Goal: Task Accomplishment & Management: Use online tool/utility

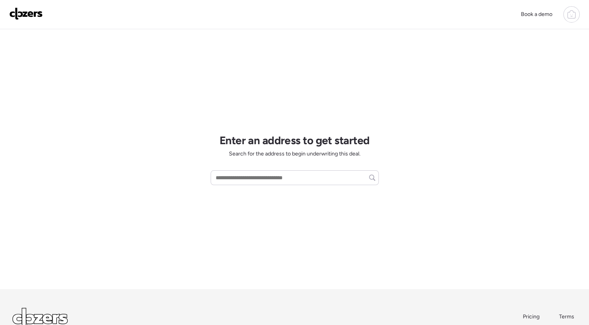
click at [568, 13] on icon at bounding box center [571, 14] width 9 height 9
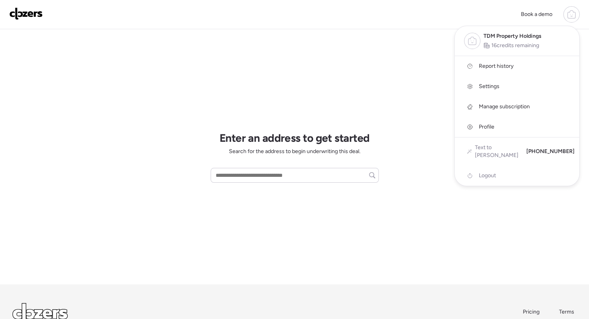
click at [506, 65] on span "Report history" at bounding box center [496, 66] width 35 height 8
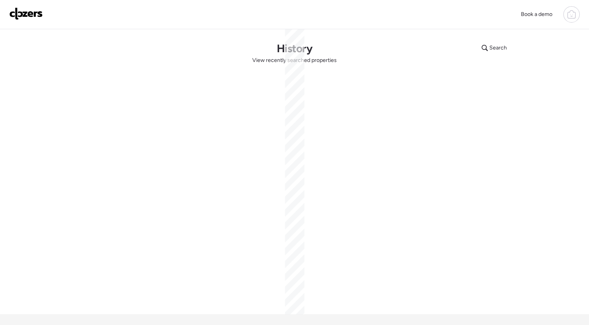
click at [211, 54] on div "Search History View recently searched properties" at bounding box center [294, 171] width 545 height 285
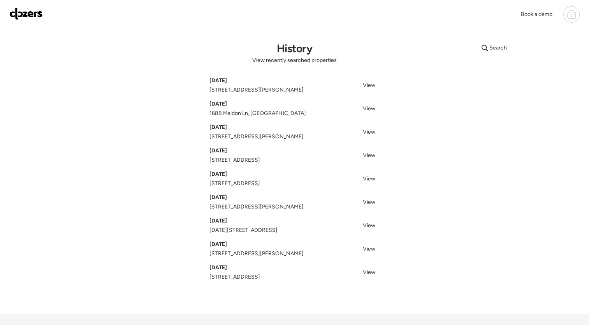
click at [230, 88] on span "[STREET_ADDRESS][PERSON_NAME]" at bounding box center [256, 90] width 94 height 8
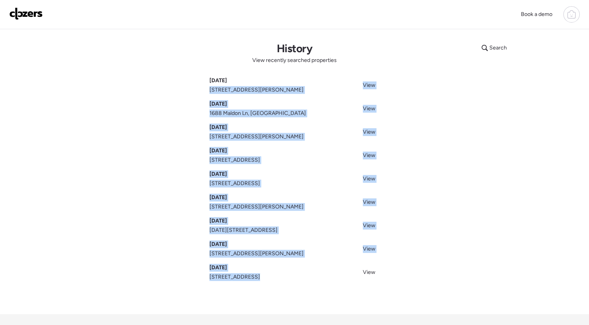
drag, startPoint x: 230, startPoint y: 88, endPoint x: 307, endPoint y: 284, distance: 210.9
click at [307, 284] on div "Search History View recently searched properties [DATE] [STREET_ADDRESS][PERSON…" at bounding box center [294, 171] width 545 height 285
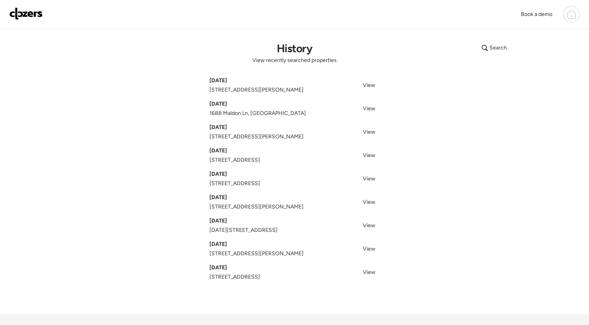
click at [453, 274] on div "Search History View recently searched properties [DATE] [STREET_ADDRESS][PERSON…" at bounding box center [294, 171] width 545 height 285
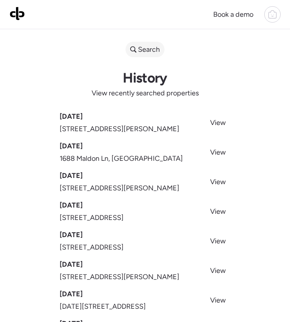
click at [150, 50] on span "Search" at bounding box center [149, 49] width 22 height 11
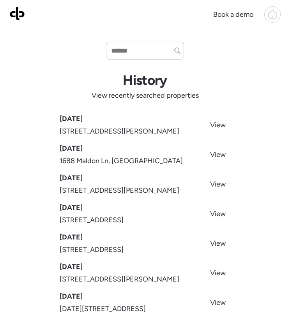
click at [15, 14] on img at bounding box center [17, 13] width 16 height 14
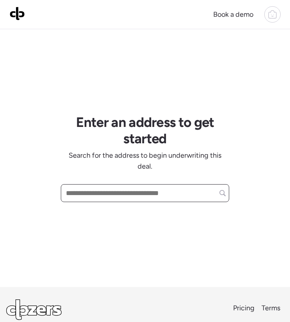
click at [118, 196] on input "text" at bounding box center [144, 193] width 161 height 14
paste input "**********"
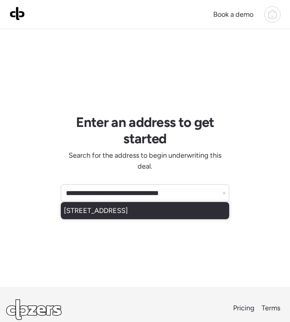
click at [144, 218] on div "[STREET_ADDRESS]" at bounding box center [145, 210] width 168 height 17
type input "**********"
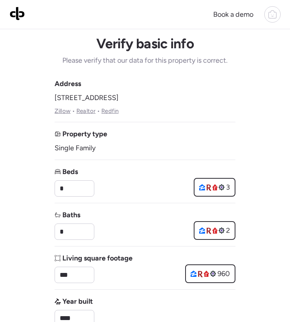
click at [113, 253] on span "Living square footage" at bounding box center [97, 258] width 70 height 11
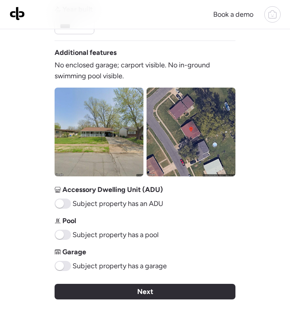
scroll to position [294, 0]
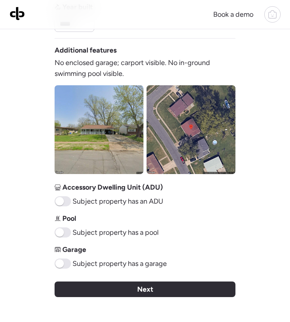
click at [159, 289] on div "Next" at bounding box center [145, 289] width 181 height 16
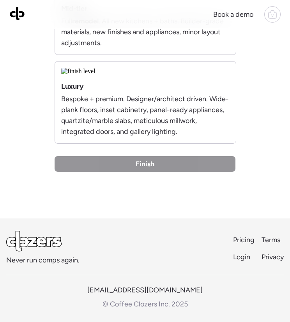
scroll to position [312, 0]
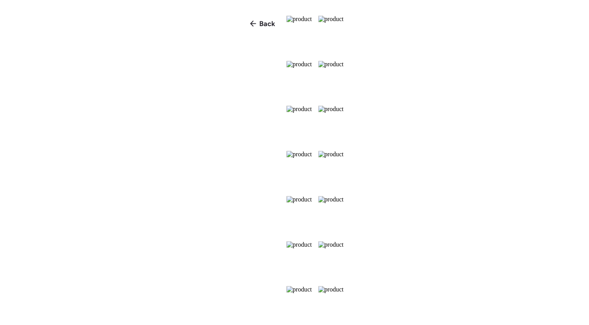
scroll to position [173, 0]
click at [262, 19] on span "Back" at bounding box center [268, 22] width 12 height 8
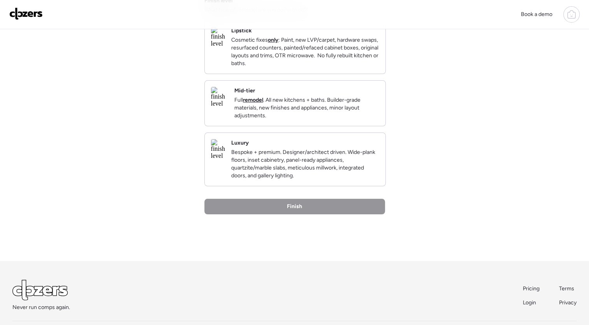
scroll to position [122, 0]
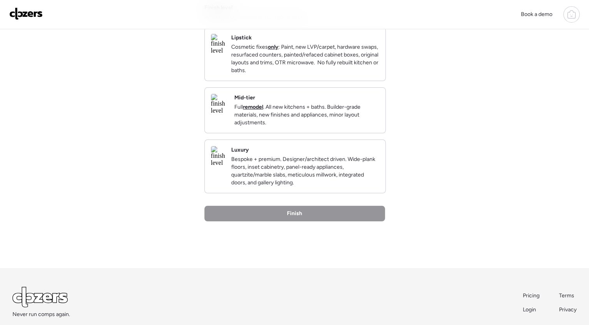
click at [289, 127] on p "Full remodel . All new kitchens + baths. Builder-grade materials, new finishes …" at bounding box center [306, 114] width 145 height 23
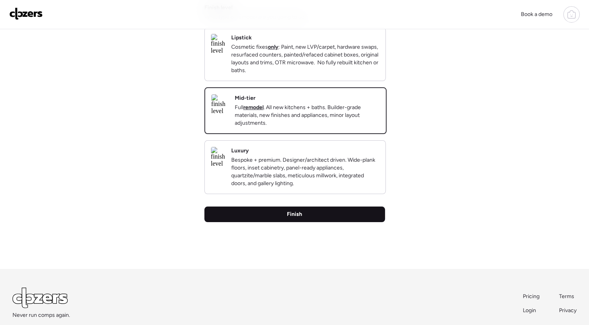
click at [289, 222] on div "Finish" at bounding box center [294, 214] width 181 height 16
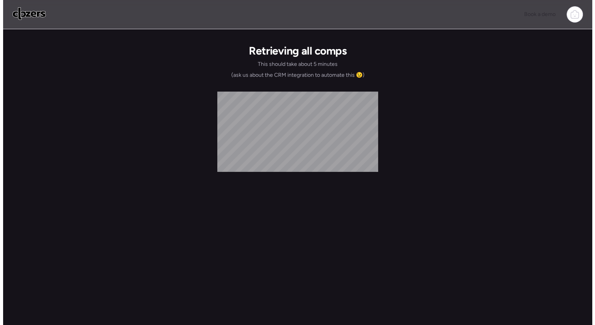
scroll to position [0, 0]
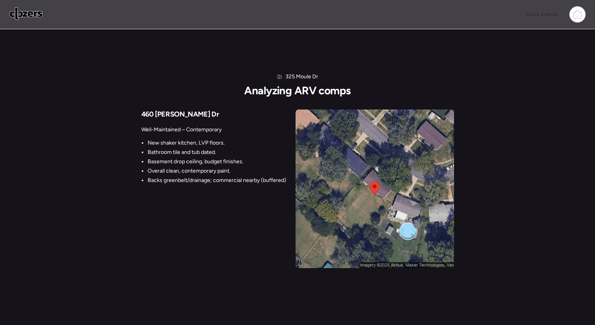
click at [289, 255] on img at bounding box center [375, 188] width 158 height 158
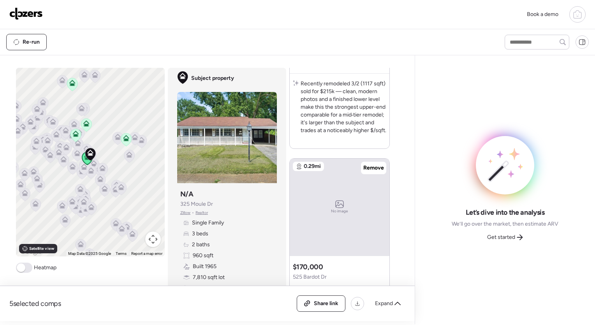
scroll to position [323, 0]
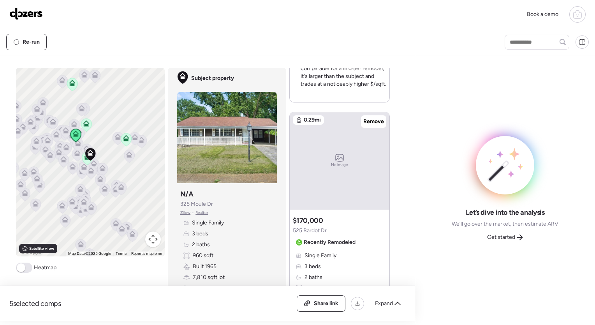
click at [289, 170] on div "No image" at bounding box center [340, 160] width 100 height 97
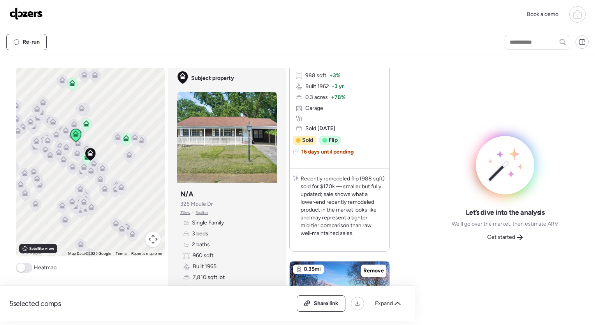
scroll to position [689, 0]
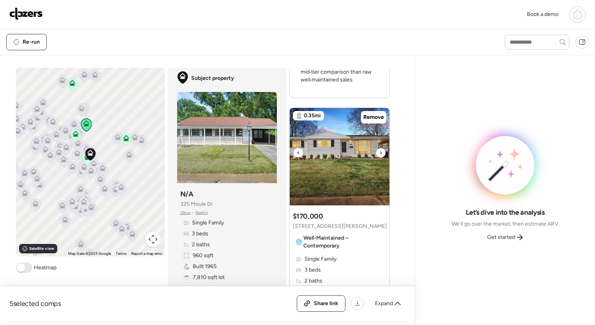
click at [289, 154] on icon at bounding box center [381, 152] width 2 height 3
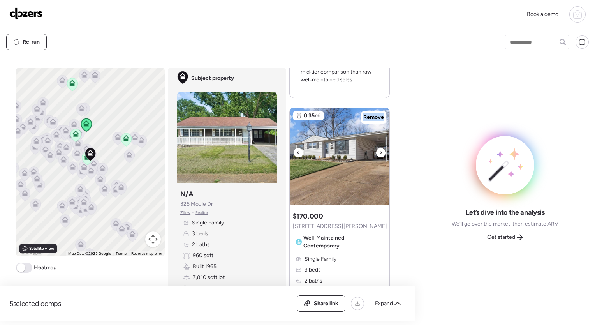
click at [289, 154] on icon at bounding box center [381, 152] width 2 height 3
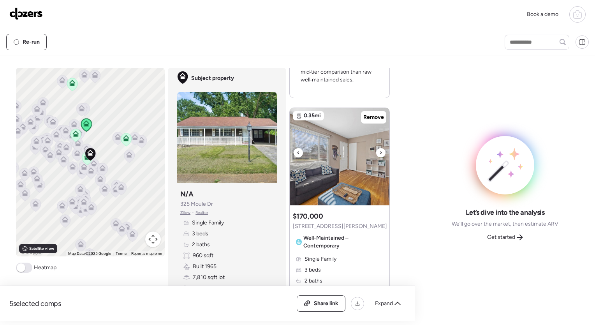
click at [289, 157] on icon at bounding box center [380, 152] width 3 height 9
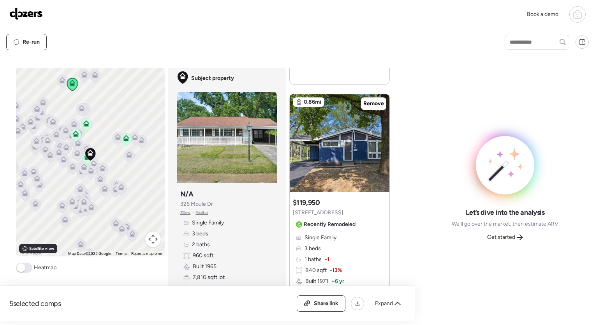
scroll to position [1054, 0]
click at [289, 144] on icon at bounding box center [380, 139] width 3 height 9
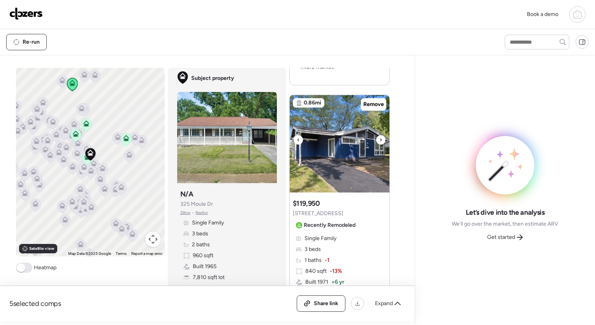
click at [289, 144] on icon at bounding box center [380, 139] width 3 height 9
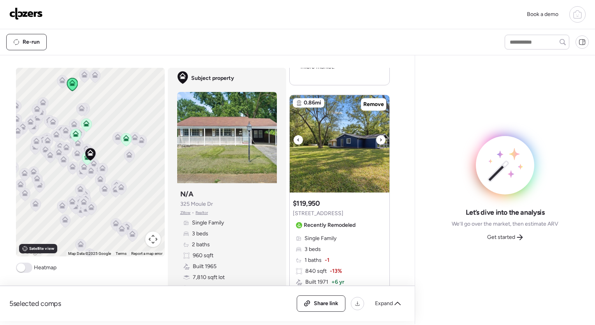
click at [289, 144] on icon at bounding box center [380, 139] width 3 height 9
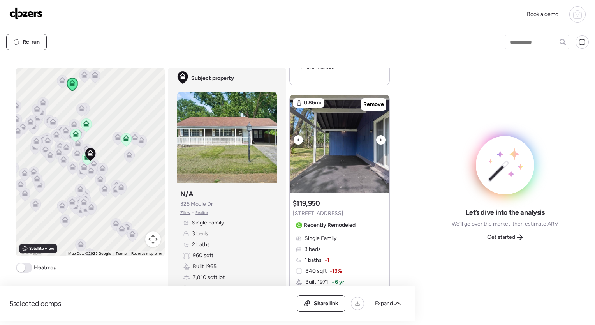
click at [289, 144] on icon at bounding box center [380, 139] width 3 height 9
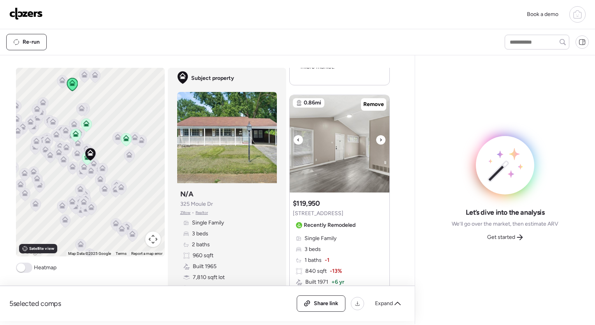
click at [289, 144] on icon at bounding box center [380, 139] width 3 height 9
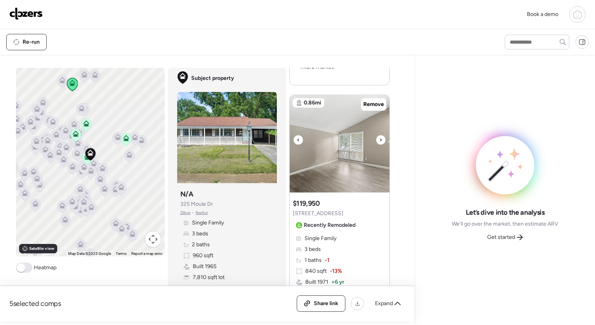
click at [289, 144] on icon at bounding box center [380, 139] width 3 height 9
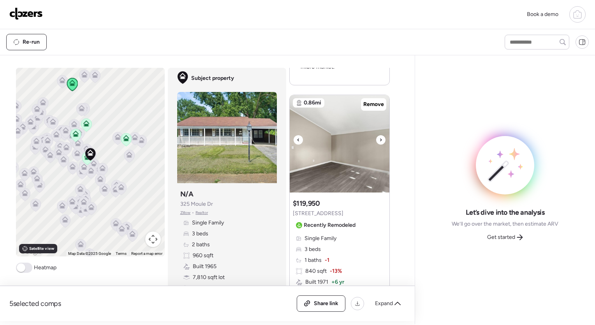
click at [289, 144] on icon at bounding box center [380, 139] width 3 height 9
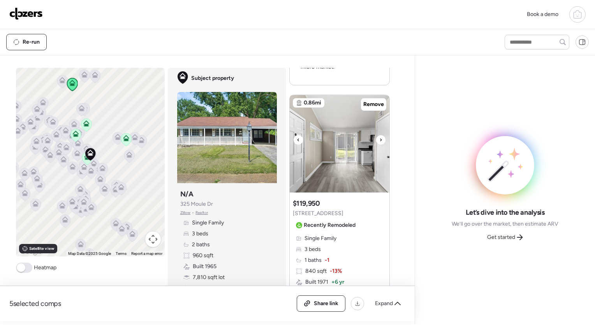
click at [289, 144] on icon at bounding box center [380, 139] width 3 height 9
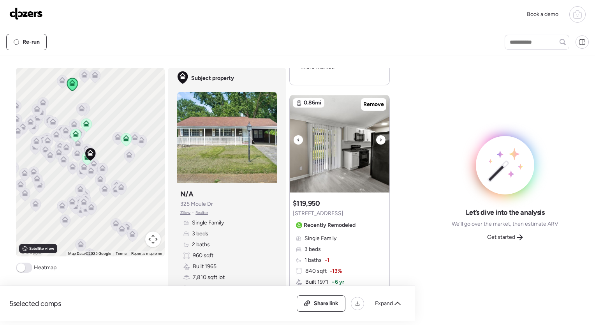
click at [289, 144] on icon at bounding box center [380, 139] width 3 height 9
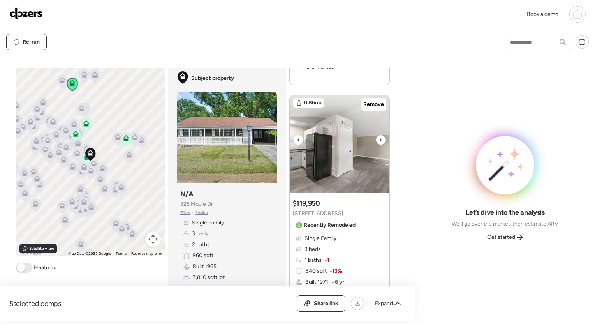
click at [289, 144] on icon at bounding box center [380, 139] width 3 height 9
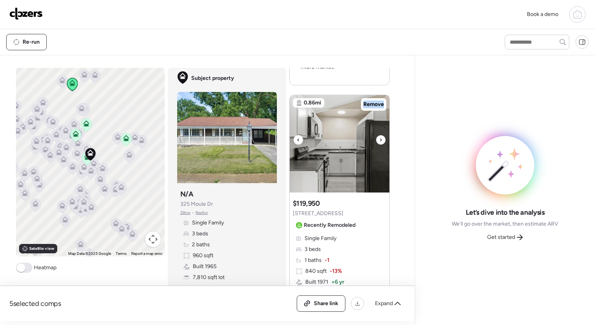
click at [289, 144] on icon at bounding box center [380, 139] width 3 height 9
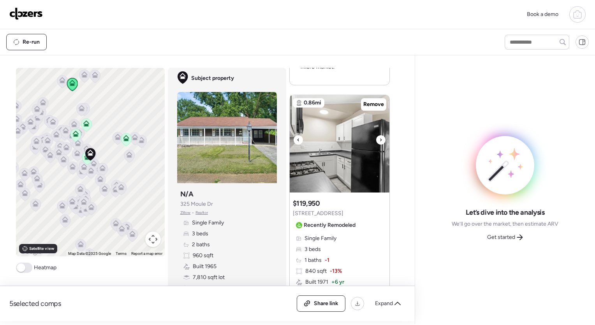
click at [289, 144] on icon at bounding box center [380, 139] width 3 height 9
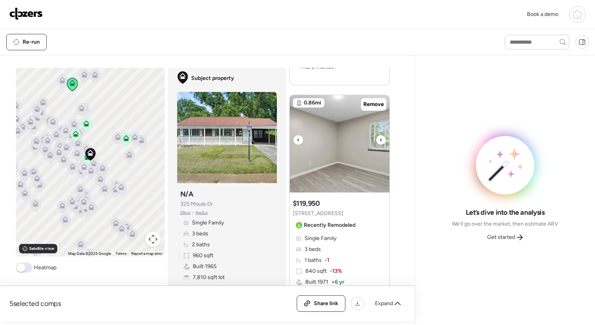
click at [289, 144] on icon at bounding box center [380, 139] width 3 height 9
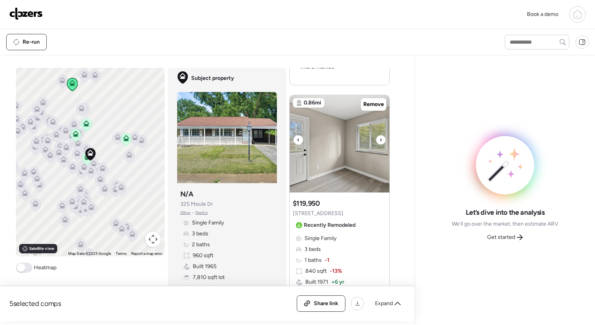
click at [289, 144] on icon at bounding box center [380, 139] width 3 height 9
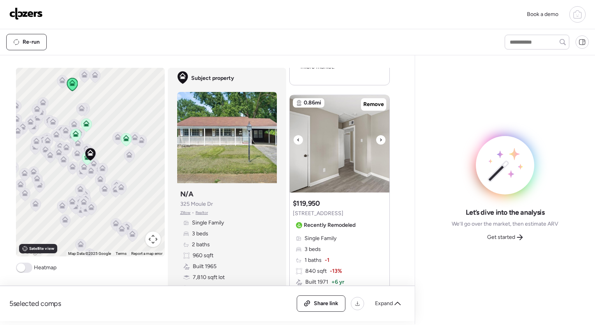
click at [289, 144] on icon at bounding box center [380, 139] width 3 height 9
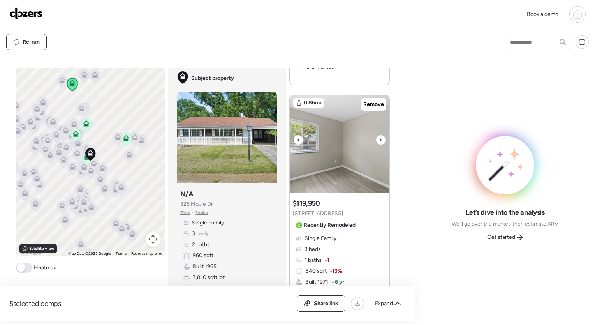
click at [289, 144] on icon at bounding box center [380, 139] width 3 height 9
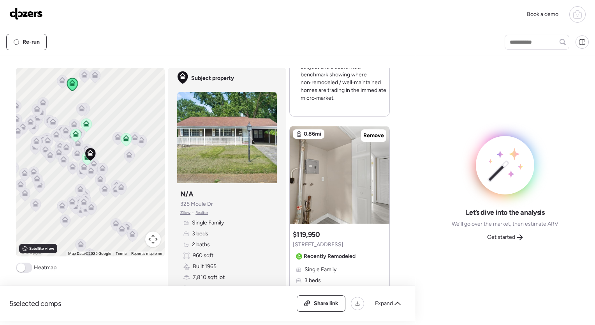
scroll to position [1023, 0]
click at [60, 81] on icon at bounding box center [62, 82] width 5 height 2
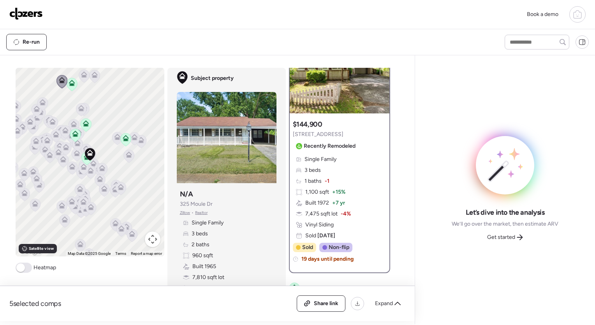
scroll to position [0, 0]
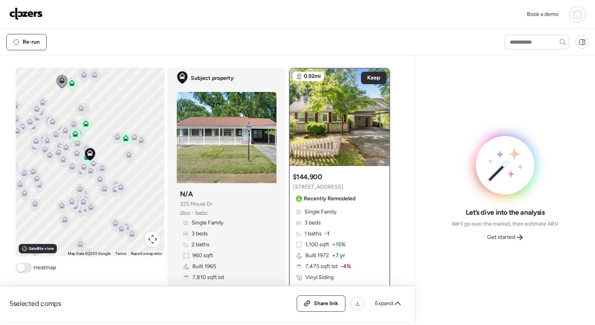
click at [81, 74] on icon at bounding box center [84, 74] width 6 height 6
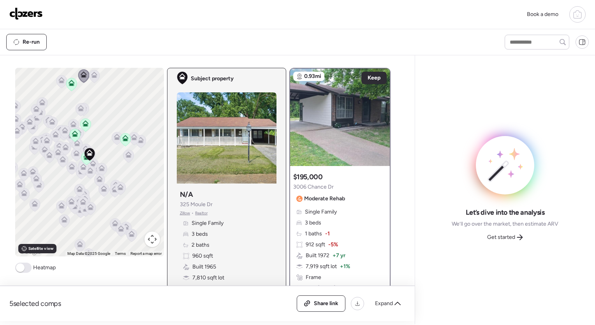
click at [84, 148] on icon at bounding box center [89, 154] width 11 height 13
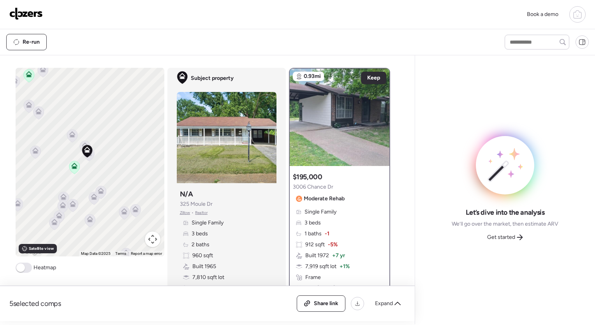
drag, startPoint x: 97, startPoint y: 180, endPoint x: 96, endPoint y: 150, distance: 30.4
click at [96, 150] on div "To activate drag with keyboard, press Alt + Enter. Once in keyboard drag state,…" at bounding box center [90, 162] width 149 height 188
click at [89, 155] on icon at bounding box center [86, 150] width 11 height 13
click at [86, 157] on div at bounding box center [86, 151] width 11 height 14
click at [82, 142] on icon at bounding box center [85, 144] width 6 height 6
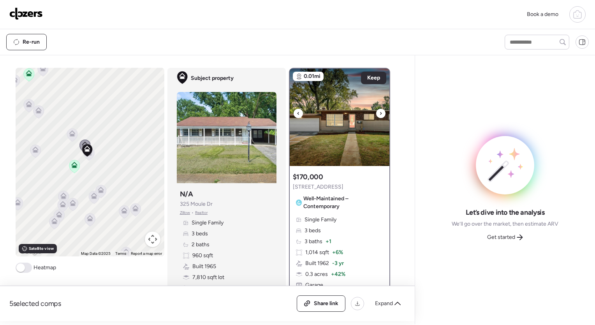
click at [289, 113] on icon at bounding box center [380, 113] width 3 height 9
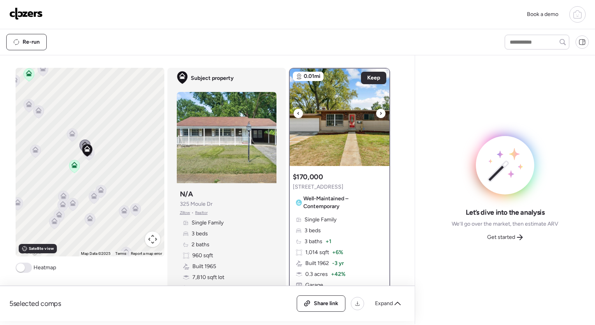
click at [289, 113] on icon at bounding box center [380, 113] width 3 height 9
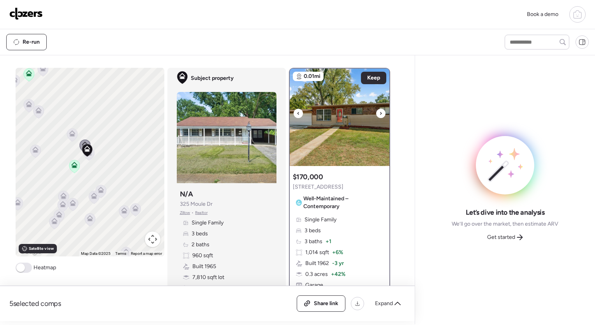
click at [289, 113] on icon at bounding box center [380, 113] width 3 height 9
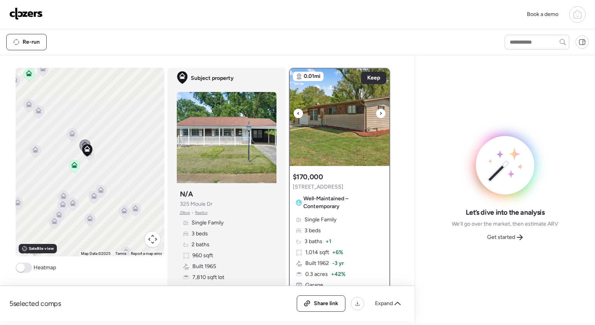
click at [289, 113] on icon at bounding box center [380, 113] width 3 height 9
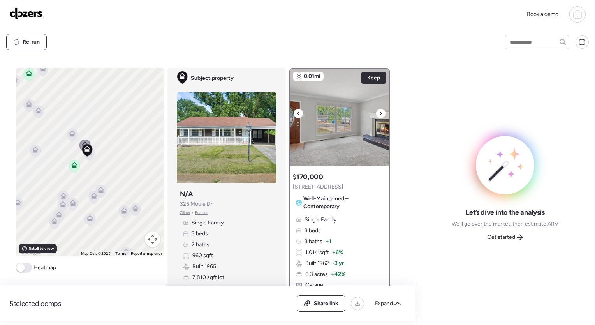
click at [289, 113] on icon at bounding box center [380, 113] width 3 height 9
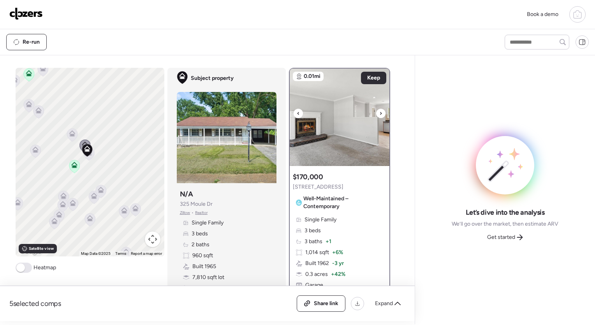
click at [289, 113] on icon at bounding box center [380, 113] width 3 height 9
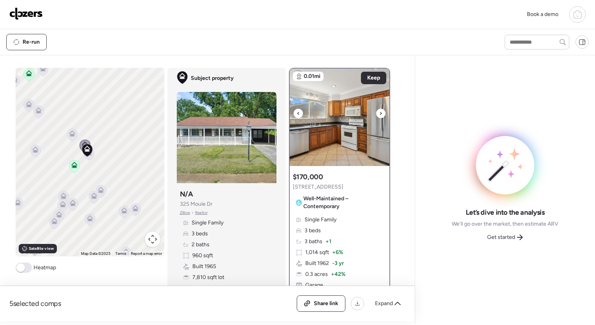
click at [289, 113] on icon at bounding box center [380, 113] width 3 height 9
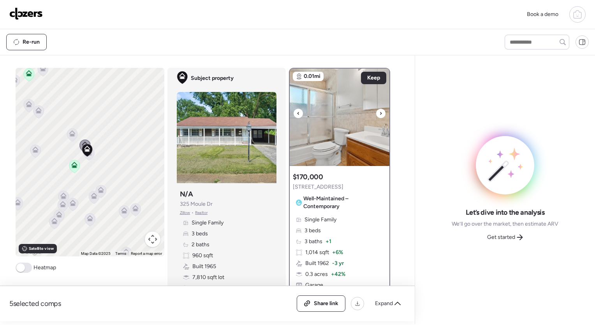
click at [289, 113] on icon at bounding box center [380, 113] width 3 height 9
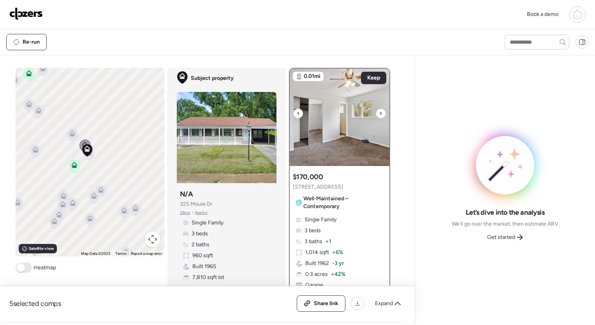
click at [289, 113] on icon at bounding box center [380, 113] width 3 height 9
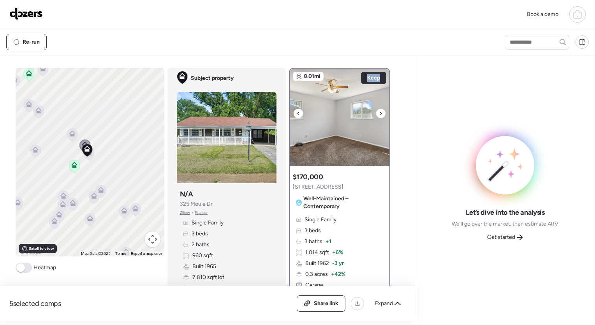
click at [289, 113] on icon at bounding box center [380, 113] width 3 height 9
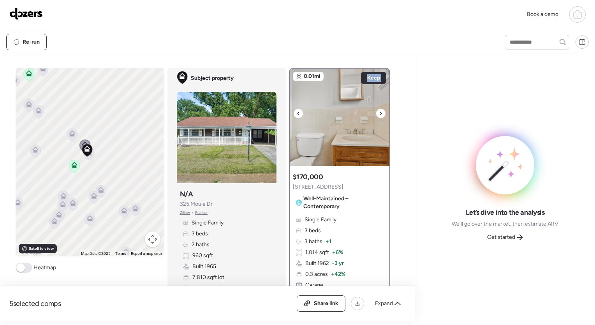
click at [289, 113] on icon at bounding box center [380, 113] width 3 height 9
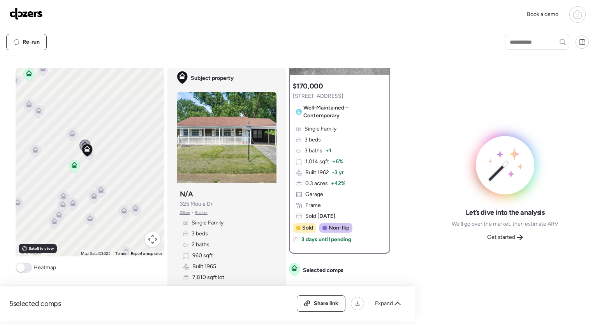
scroll to position [98, 0]
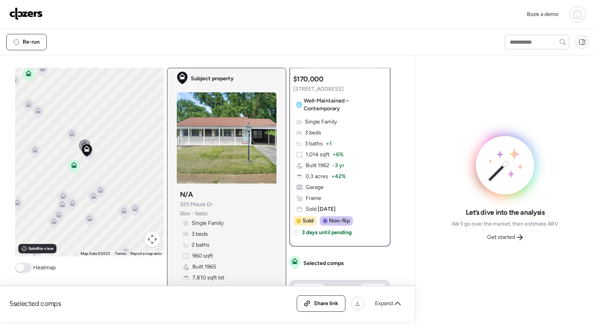
click at [87, 157] on icon at bounding box center [86, 150] width 11 height 13
click at [87, 155] on icon at bounding box center [86, 150] width 11 height 13
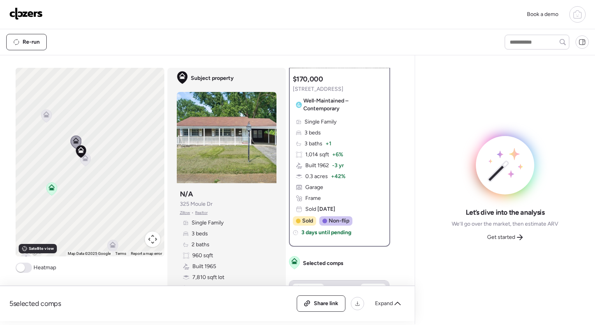
click at [83, 163] on icon at bounding box center [85, 159] width 11 height 13
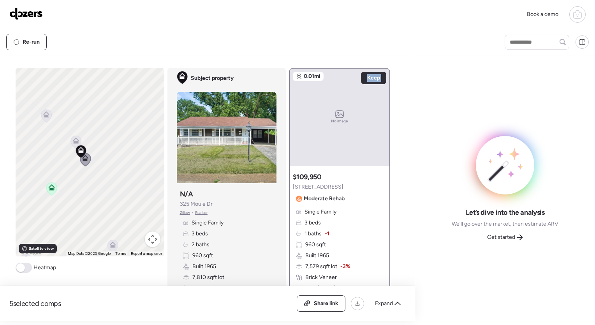
scroll to position [0, 0]
click at [289, 54] on div "Re-run" at bounding box center [297, 42] width 595 height 26
click at [74, 142] on icon at bounding box center [75, 142] width 5 height 2
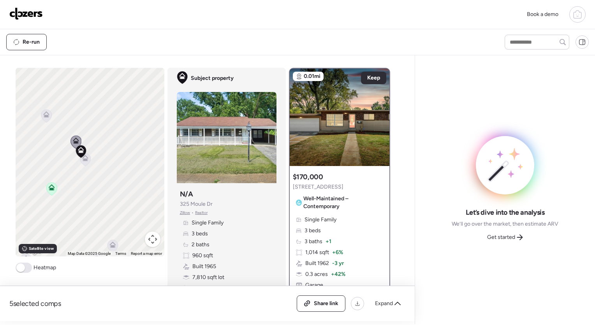
click at [44, 116] on icon at bounding box center [46, 116] width 5 height 2
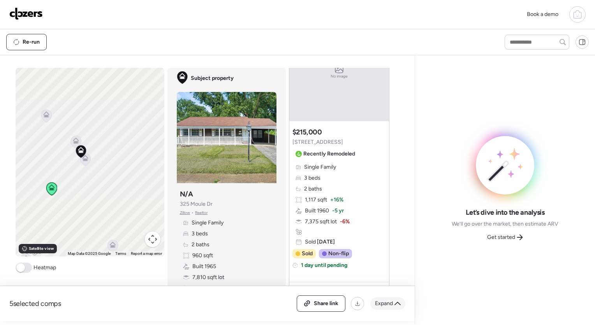
scroll to position [346, 0]
click at [289, 306] on div "Expand" at bounding box center [387, 303] width 35 height 12
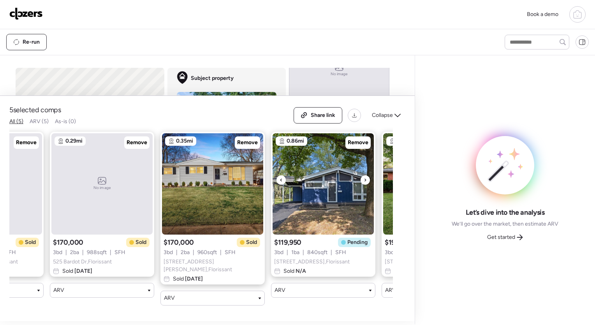
scroll to position [0, 175]
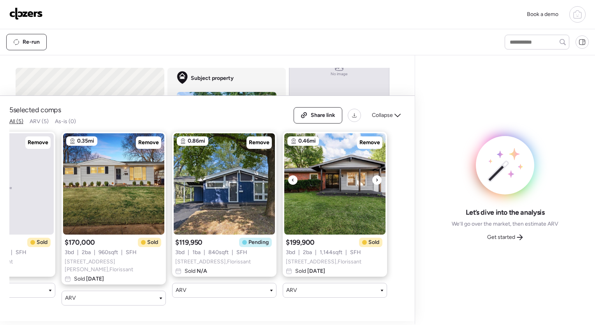
click at [289, 183] on icon at bounding box center [376, 179] width 3 height 9
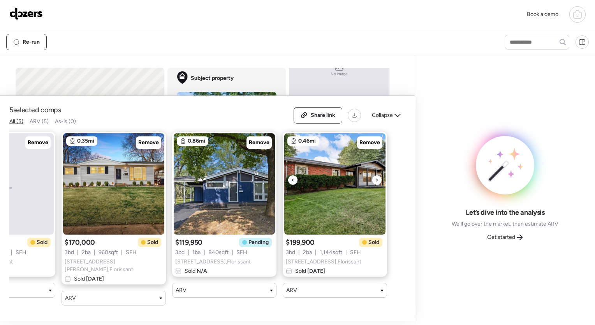
click at [289, 183] on icon at bounding box center [376, 179] width 3 height 9
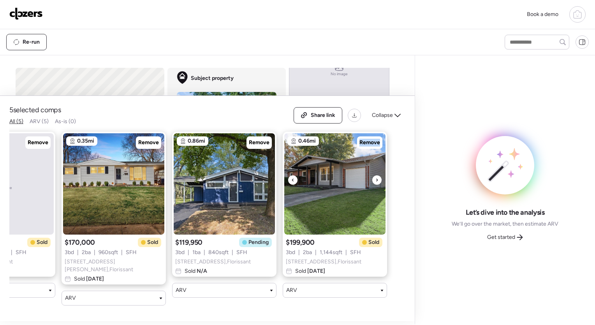
click at [289, 183] on icon at bounding box center [376, 179] width 3 height 9
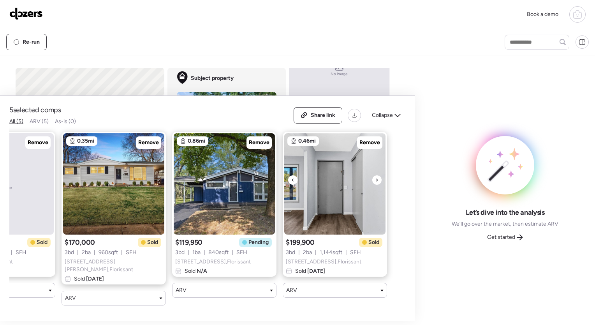
click at [289, 183] on icon at bounding box center [376, 179] width 3 height 9
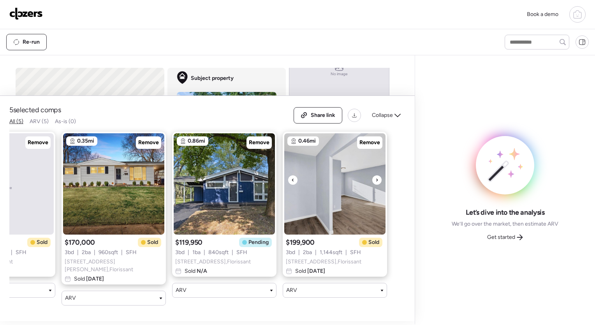
click at [289, 183] on icon at bounding box center [376, 179] width 3 height 9
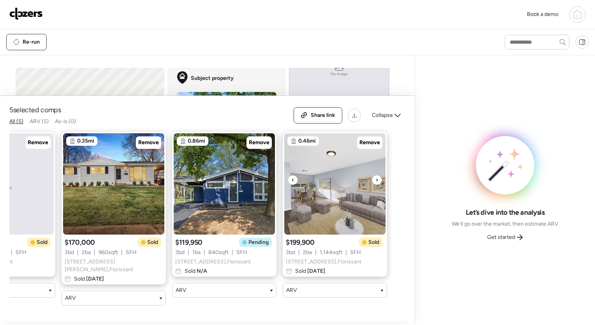
click at [289, 183] on icon at bounding box center [376, 179] width 3 height 9
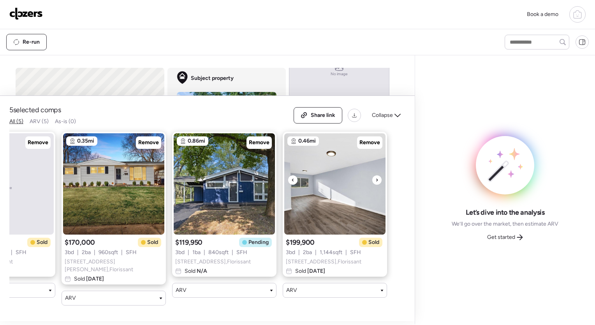
click at [289, 183] on icon at bounding box center [376, 179] width 3 height 9
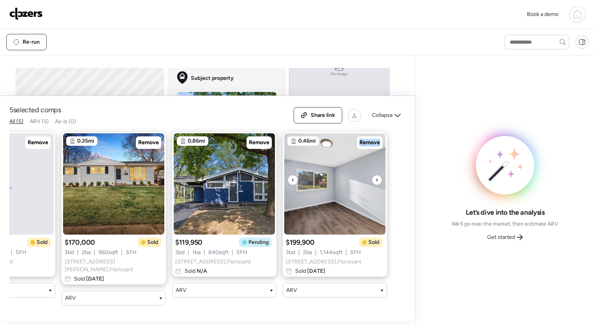
click at [289, 183] on icon at bounding box center [376, 179] width 3 height 9
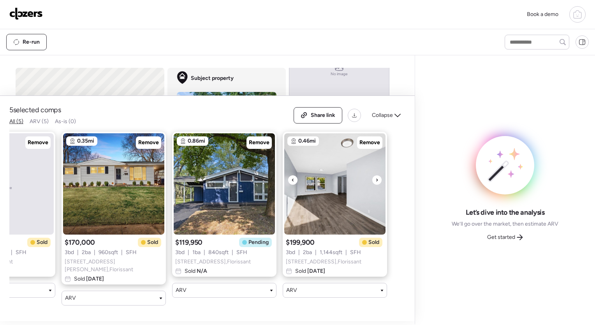
click at [289, 183] on icon at bounding box center [376, 179] width 3 height 9
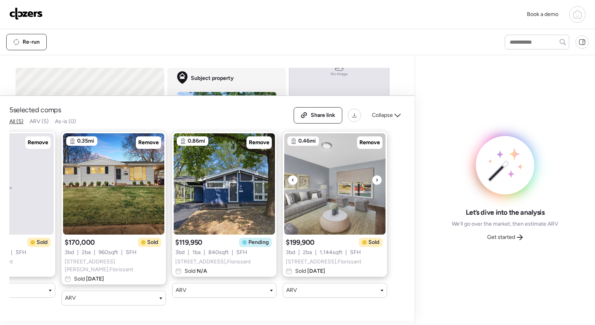
click at [289, 183] on icon at bounding box center [376, 179] width 3 height 9
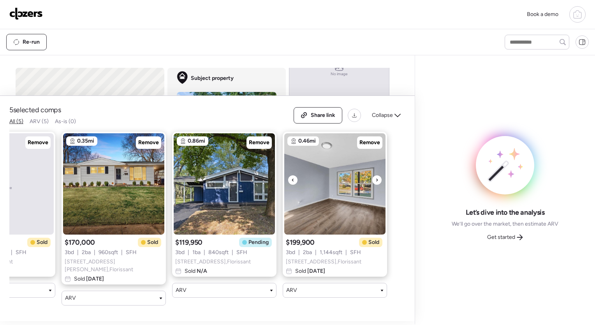
click at [289, 183] on icon at bounding box center [376, 179] width 3 height 9
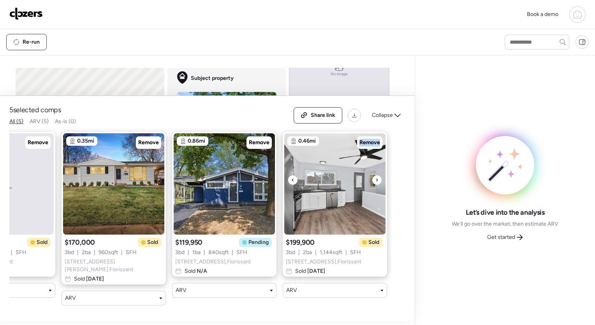
click at [289, 183] on icon at bounding box center [376, 179] width 3 height 9
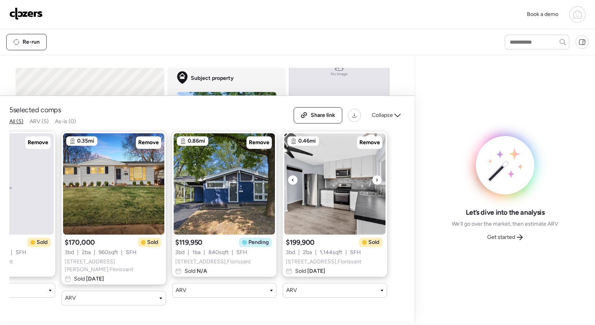
click at [289, 183] on icon at bounding box center [376, 179] width 3 height 9
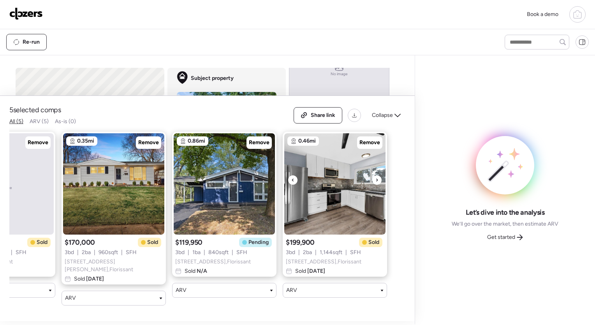
click at [289, 183] on icon at bounding box center [376, 179] width 3 height 9
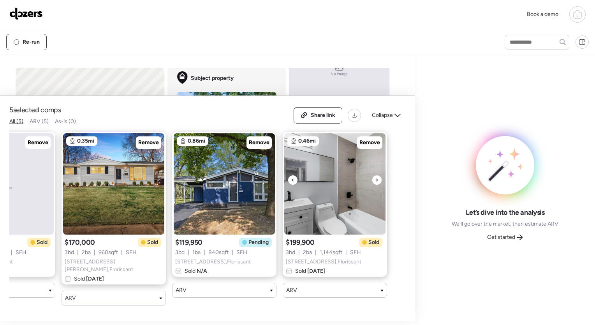
click at [289, 183] on icon at bounding box center [376, 179] width 3 height 9
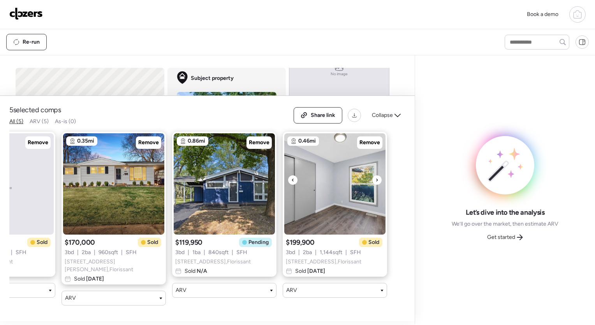
click at [289, 183] on icon at bounding box center [376, 179] width 3 height 9
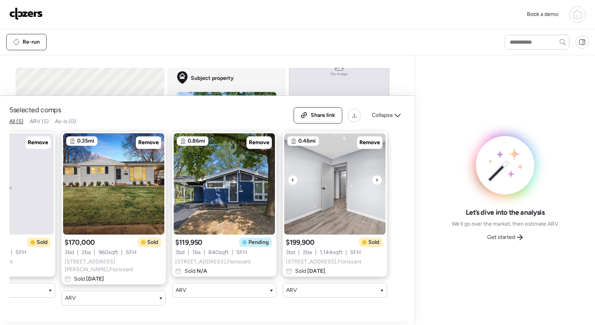
click at [289, 183] on icon at bounding box center [376, 179] width 3 height 9
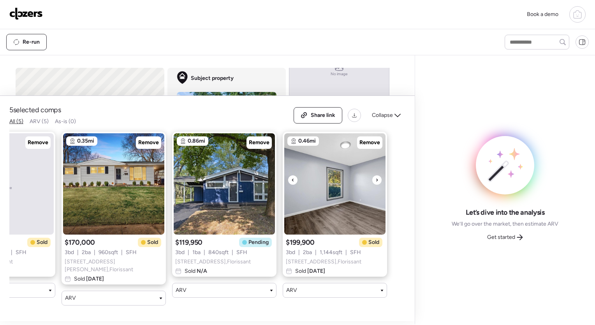
click at [289, 183] on icon at bounding box center [376, 179] width 3 height 9
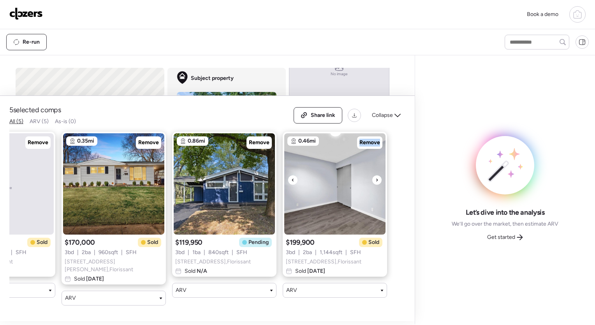
click at [289, 183] on icon at bounding box center [376, 179] width 3 height 9
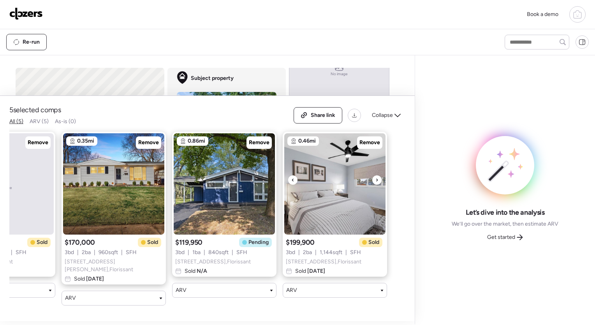
click at [289, 183] on icon at bounding box center [376, 179] width 3 height 9
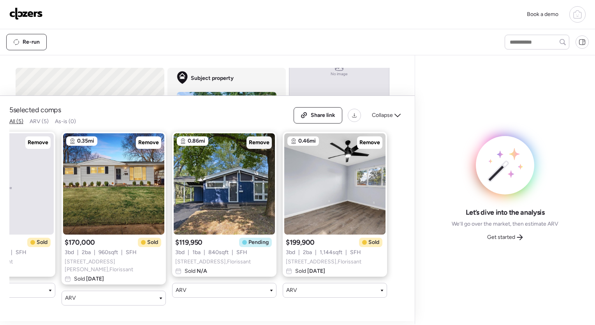
click at [259, 144] on span "Remove" at bounding box center [259, 143] width 21 height 8
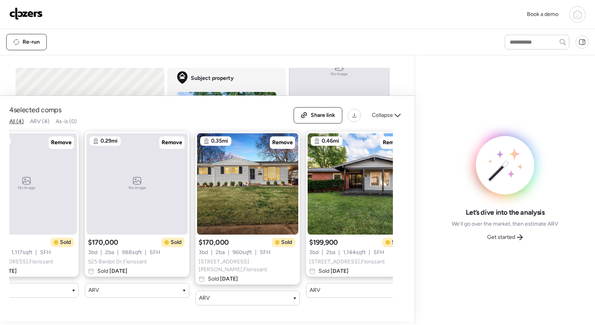
scroll to position [0, 0]
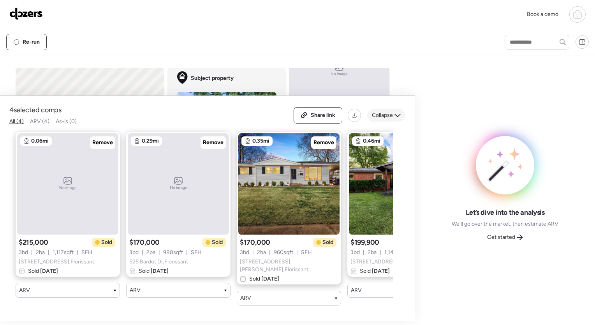
click at [289, 112] on div "Collapse" at bounding box center [386, 115] width 38 height 12
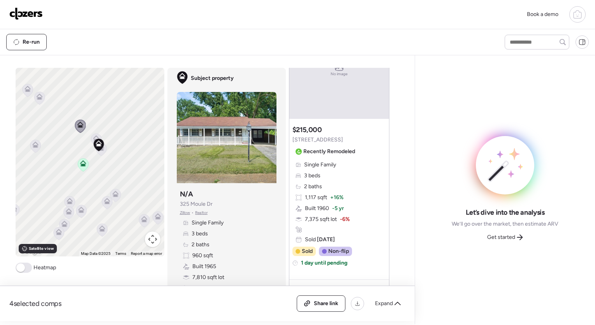
click at [33, 146] on icon at bounding box center [35, 146] width 5 height 2
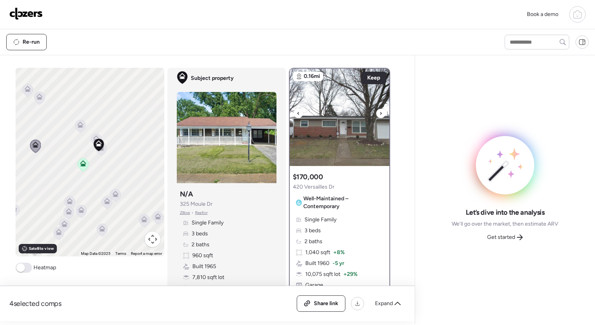
click at [289, 113] on div at bounding box center [380, 113] width 9 height 9
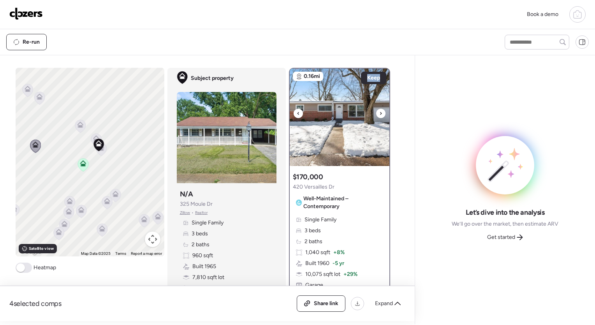
click at [289, 113] on div at bounding box center [380, 113] width 9 height 9
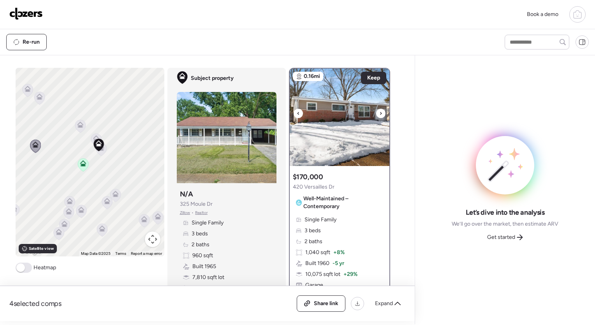
click at [289, 113] on div at bounding box center [380, 113] width 9 height 9
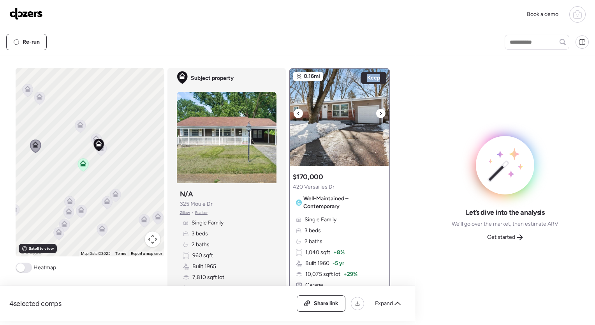
click at [289, 113] on div at bounding box center [380, 113] width 9 height 9
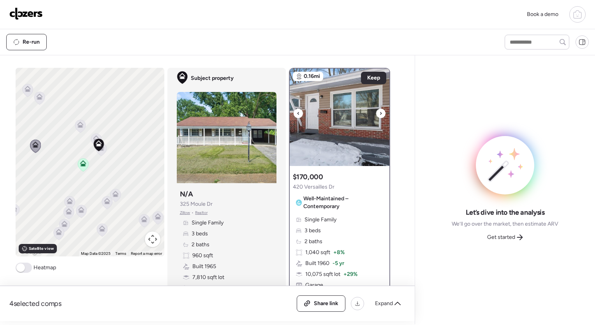
click at [289, 113] on div at bounding box center [380, 113] width 9 height 9
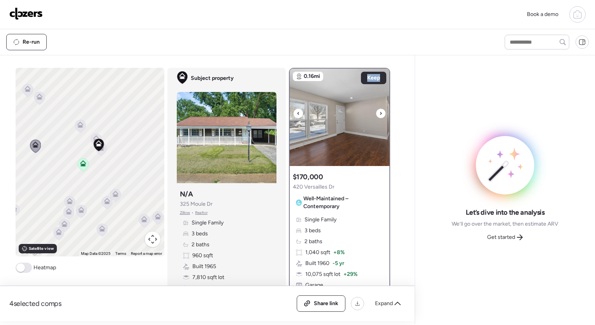
click at [289, 113] on div at bounding box center [380, 113] width 9 height 9
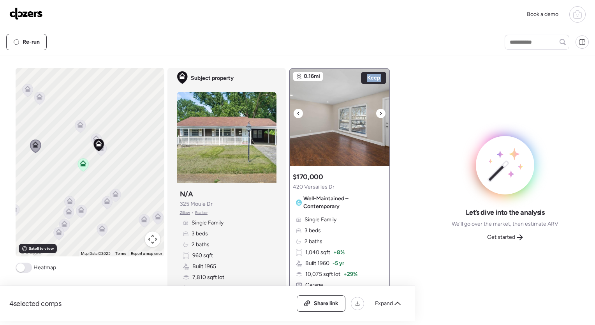
click at [289, 113] on div at bounding box center [380, 113] width 9 height 9
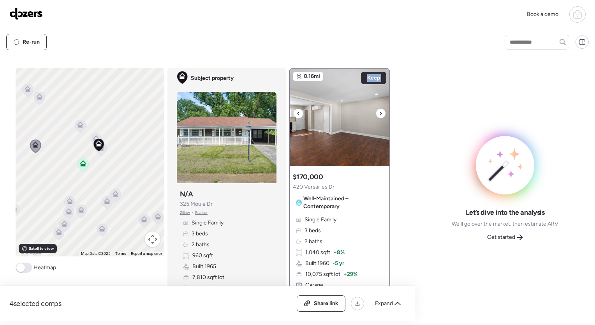
click at [289, 113] on div at bounding box center [380, 113] width 9 height 9
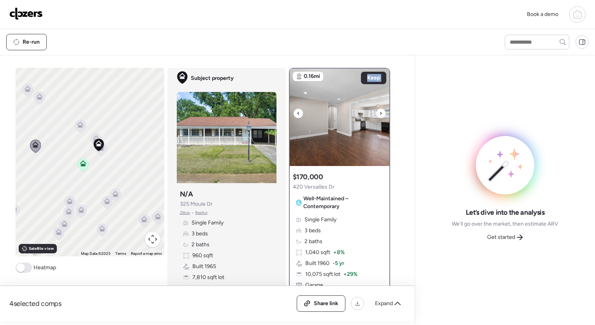
click at [289, 113] on div at bounding box center [380, 113] width 9 height 9
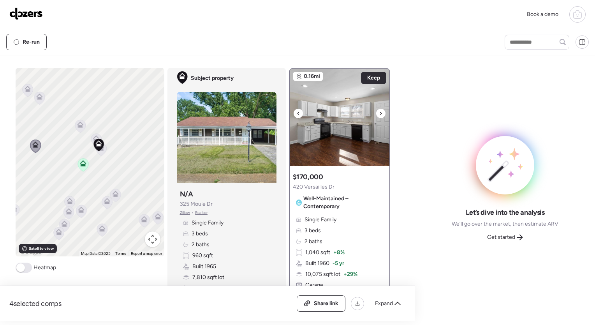
click at [289, 113] on div at bounding box center [380, 113] width 9 height 9
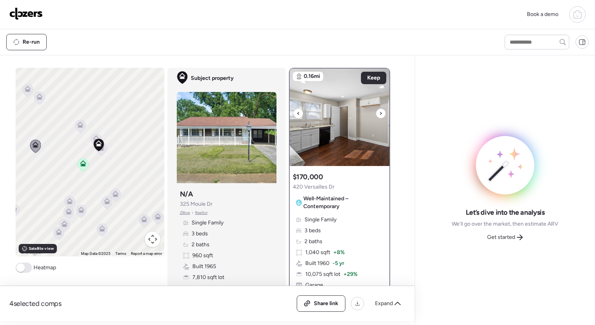
click at [289, 113] on div at bounding box center [380, 113] width 9 height 9
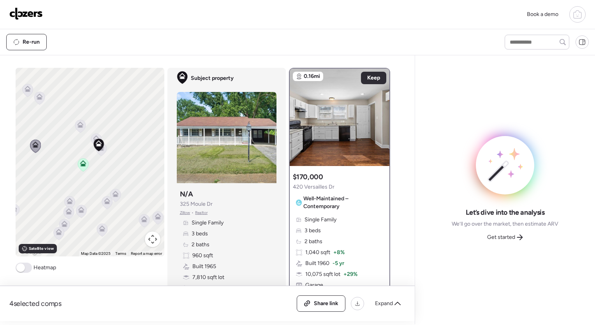
click at [67, 198] on icon at bounding box center [70, 201] width 6 height 6
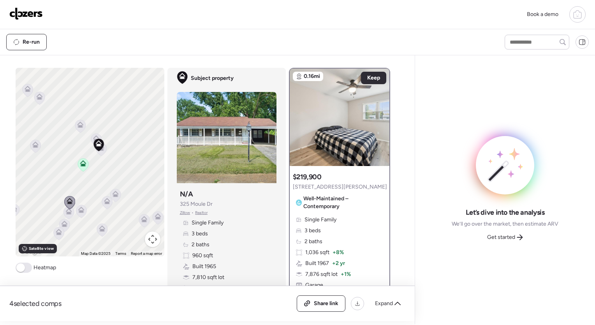
click at [79, 209] on icon at bounding box center [81, 209] width 6 height 6
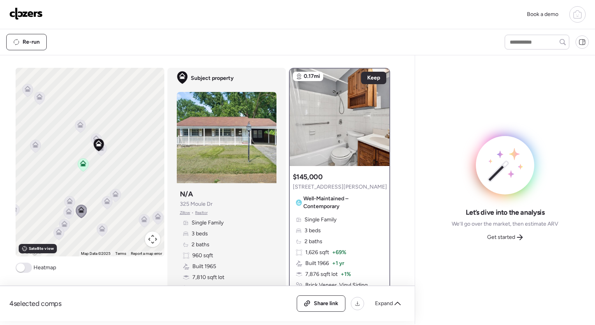
click at [67, 202] on icon at bounding box center [69, 202] width 5 height 2
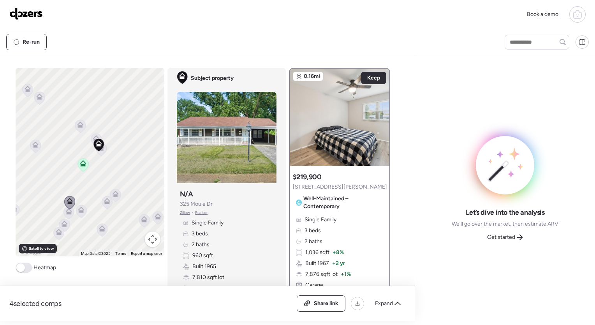
click at [81, 209] on icon at bounding box center [81, 211] width 11 height 13
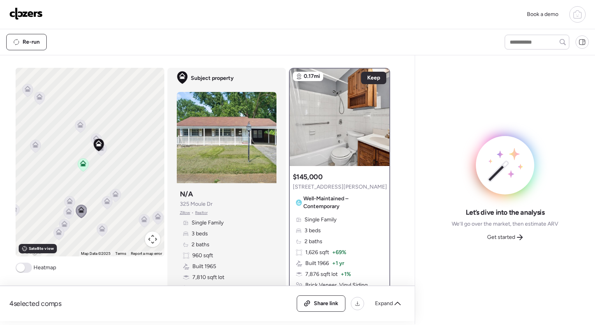
click at [66, 216] on icon at bounding box center [68, 212] width 11 height 13
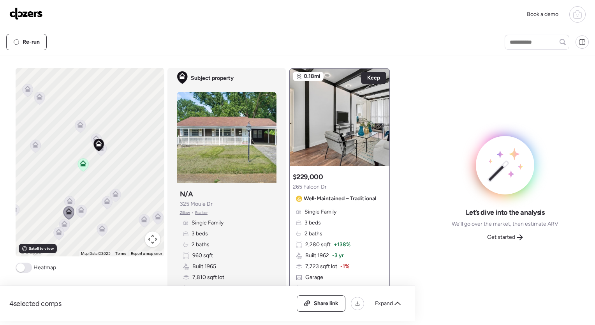
click at [68, 202] on icon at bounding box center [69, 202] width 5 height 2
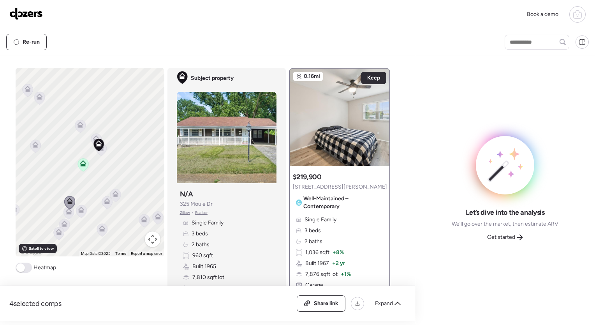
click at [63, 213] on icon at bounding box center [68, 212] width 11 height 13
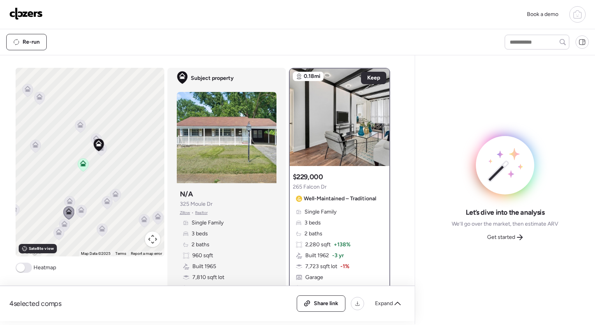
click at [62, 224] on icon at bounding box center [64, 225] width 5 height 2
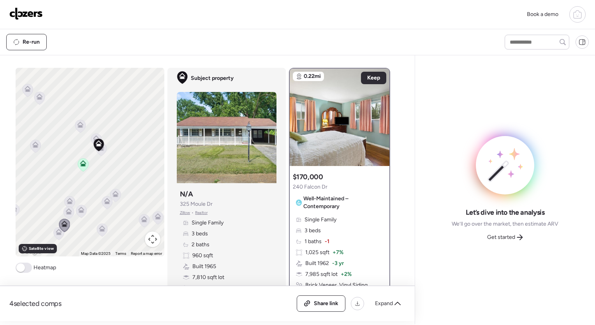
click at [56, 233] on icon at bounding box center [58, 233] width 5 height 2
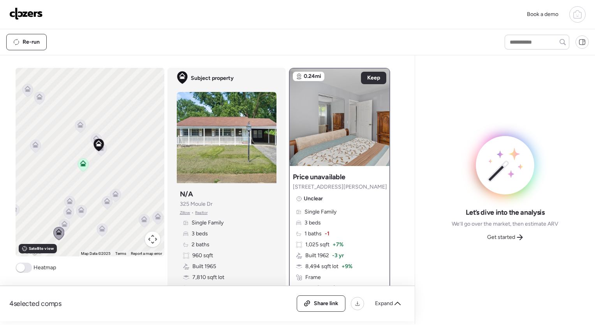
click at [67, 203] on icon at bounding box center [69, 202] width 5 height 2
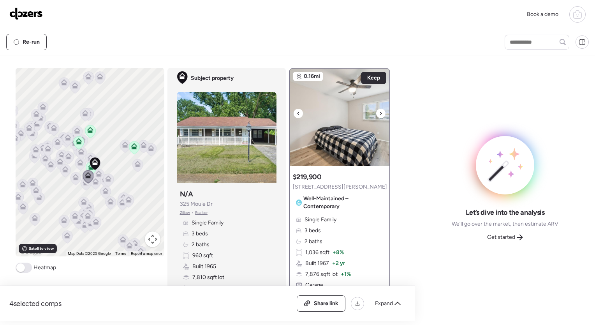
click at [289, 113] on div at bounding box center [380, 113] width 9 height 9
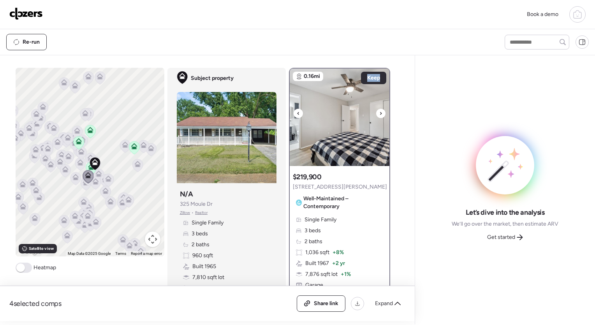
click at [289, 113] on div at bounding box center [380, 113] width 9 height 9
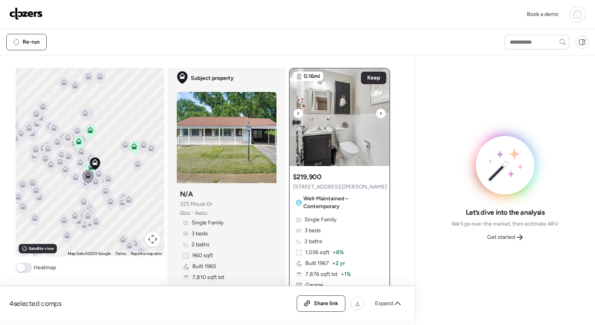
click at [289, 113] on div at bounding box center [380, 113] width 9 height 9
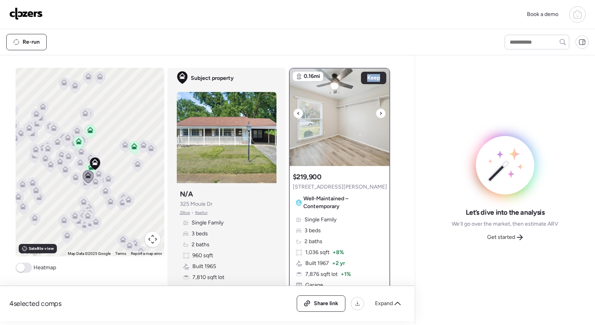
click at [289, 113] on div at bounding box center [380, 113] width 9 height 9
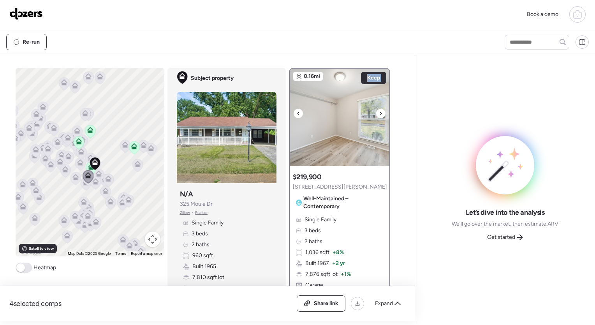
click at [289, 113] on div at bounding box center [380, 113] width 9 height 9
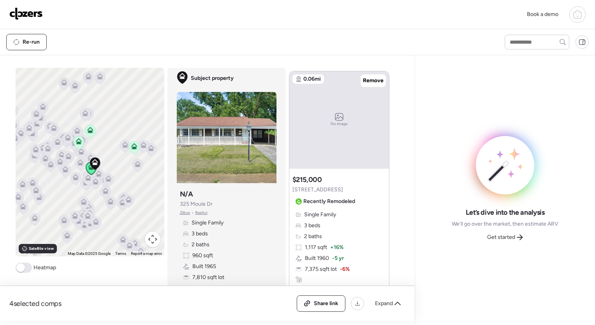
scroll to position [303, 0]
click at [289, 125] on div "No image" at bounding box center [339, 122] width 100 height 97
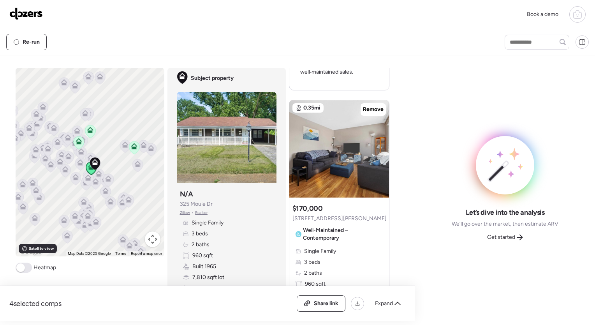
scroll to position [989, 0]
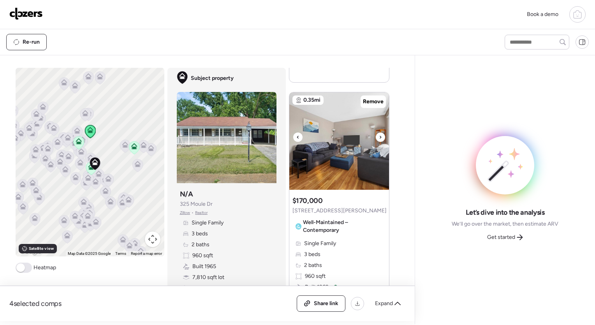
click at [289, 142] on icon at bounding box center [380, 136] width 3 height 9
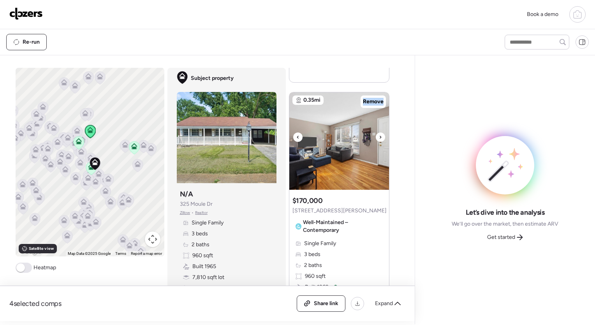
click at [289, 142] on icon at bounding box center [380, 136] width 3 height 9
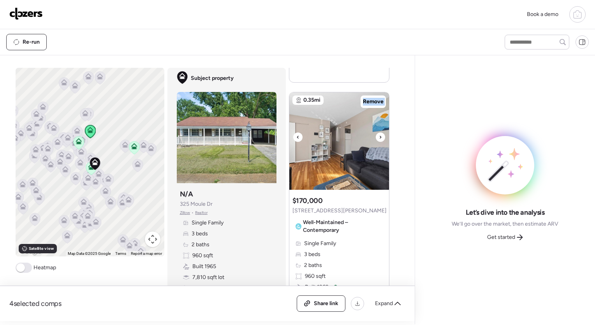
click at [289, 142] on icon at bounding box center [380, 136] width 3 height 9
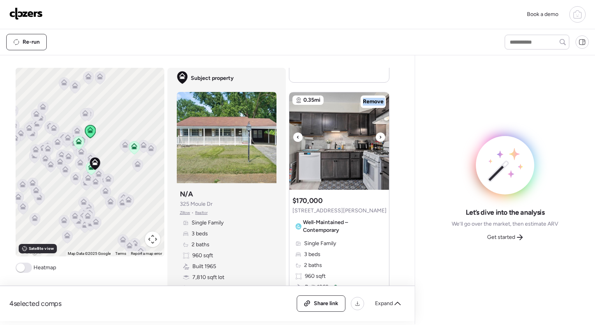
click at [289, 142] on icon at bounding box center [380, 136] width 3 height 9
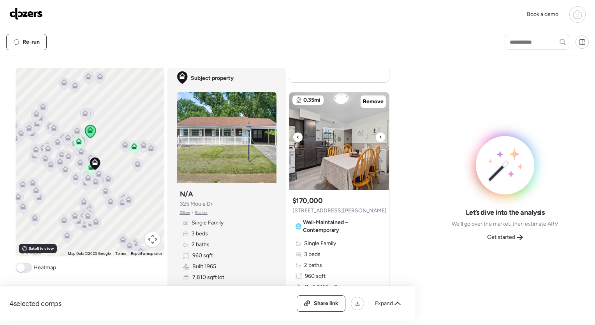
click at [289, 142] on icon at bounding box center [380, 136] width 3 height 9
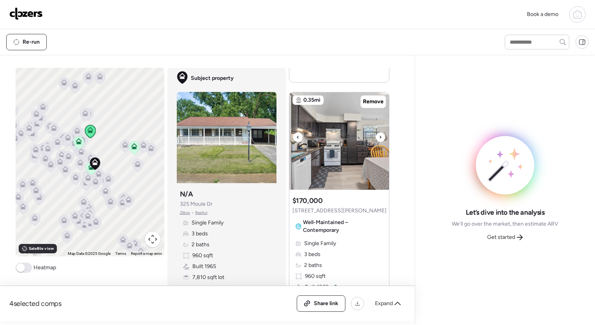
click at [289, 142] on icon at bounding box center [380, 136] width 3 height 9
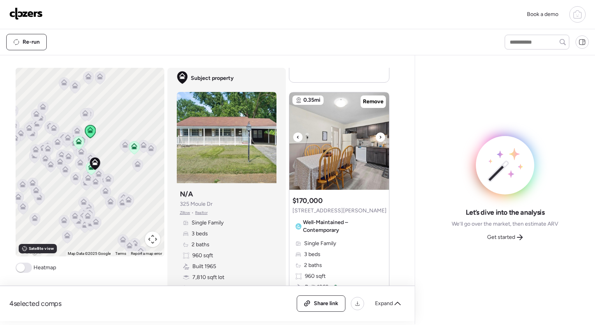
click at [289, 142] on icon at bounding box center [380, 136] width 3 height 9
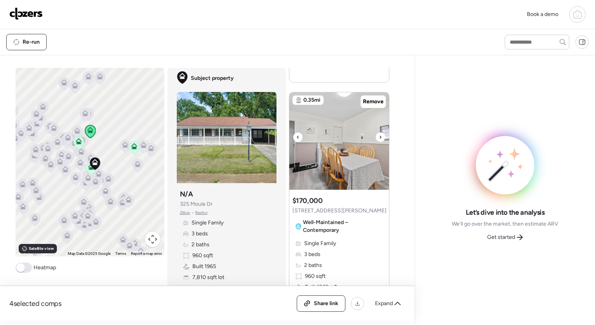
click at [289, 142] on icon at bounding box center [380, 136] width 3 height 9
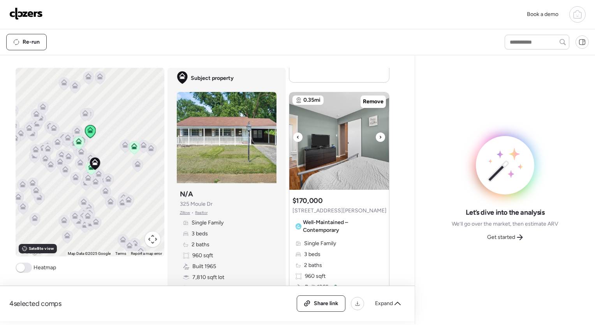
click at [289, 142] on icon at bounding box center [380, 136] width 3 height 9
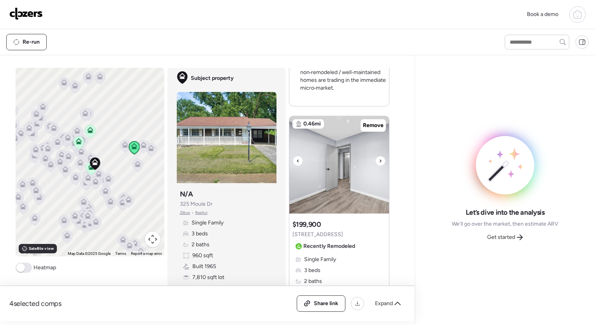
scroll to position [1328, 0]
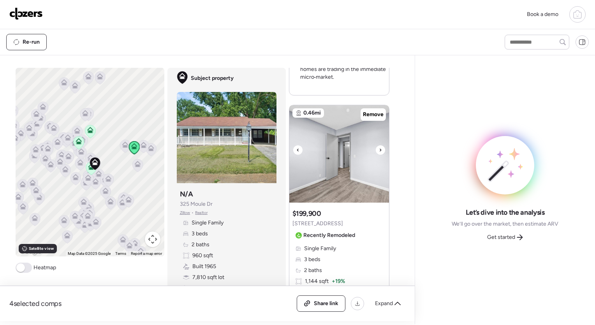
click at [289, 155] on icon at bounding box center [380, 149] width 3 height 9
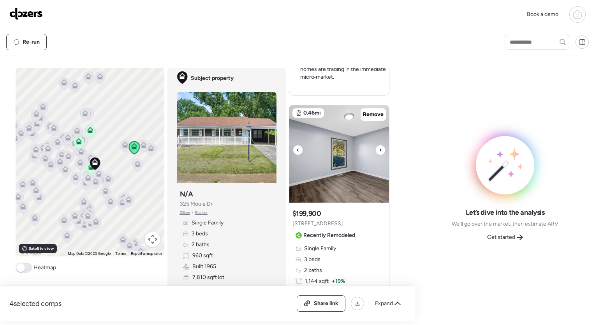
click at [289, 155] on icon at bounding box center [380, 149] width 3 height 9
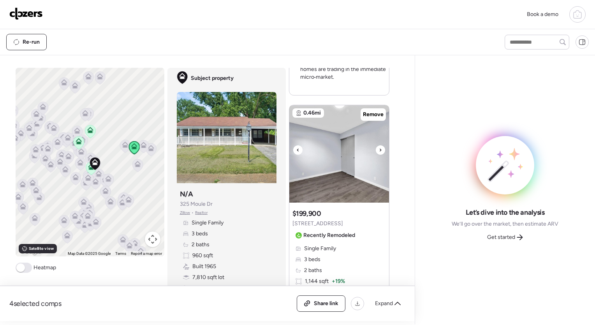
click at [289, 155] on icon at bounding box center [380, 149] width 3 height 9
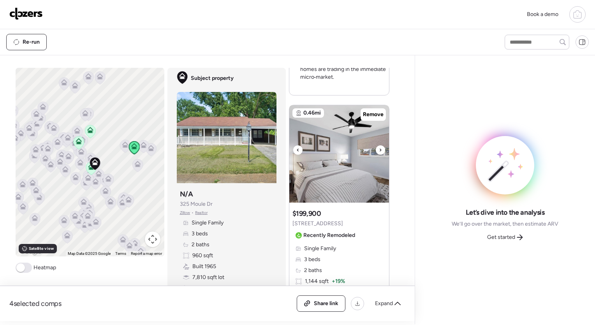
click at [289, 155] on icon at bounding box center [380, 149] width 3 height 9
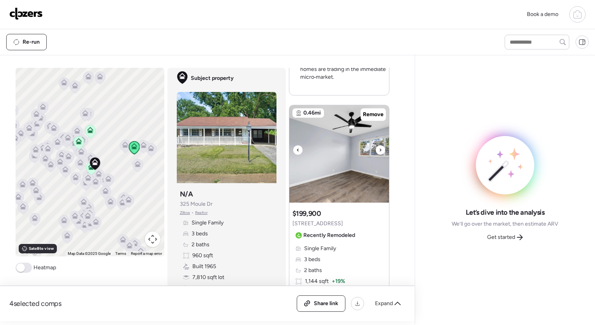
click at [289, 155] on icon at bounding box center [380, 149] width 3 height 9
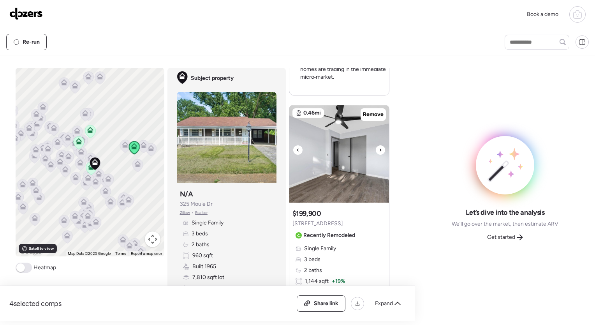
click at [289, 155] on icon at bounding box center [380, 149] width 3 height 9
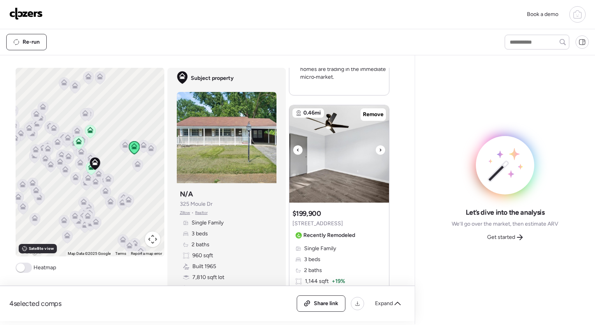
click at [289, 155] on icon at bounding box center [380, 149] width 3 height 9
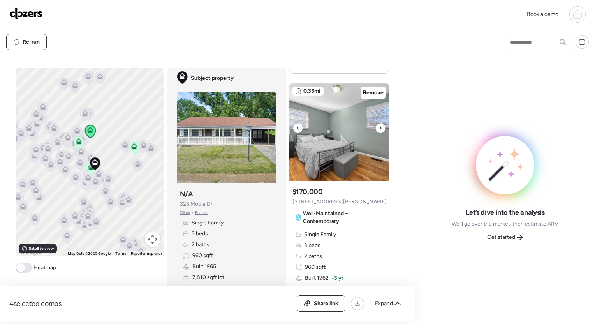
scroll to position [999, 0]
click at [289, 95] on span "Remove" at bounding box center [373, 92] width 21 height 8
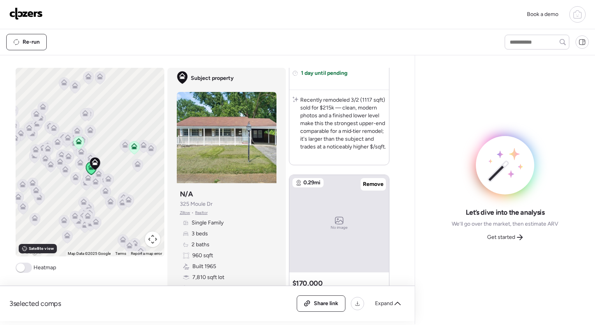
scroll to position [596, 0]
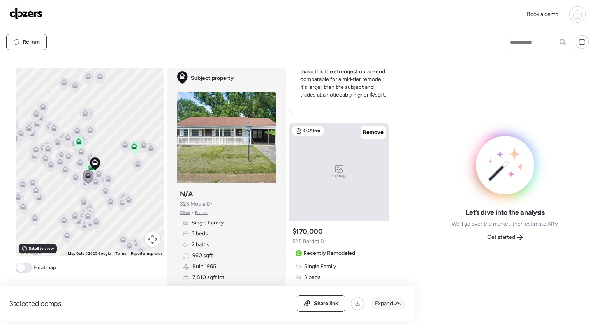
click at [289, 307] on div "Expand" at bounding box center [387, 303] width 35 height 12
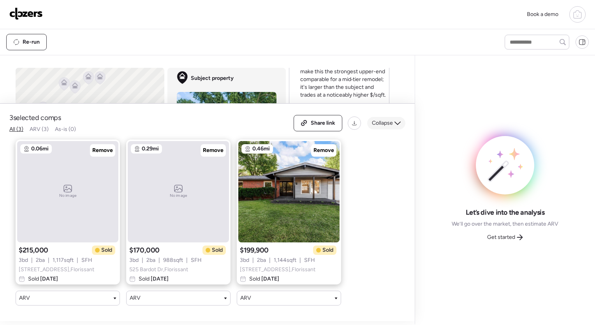
click at [289, 117] on div "Collapse" at bounding box center [386, 123] width 38 height 12
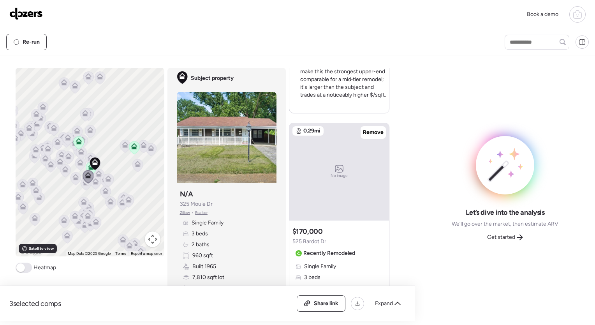
click at [131, 148] on icon at bounding box center [133, 147] width 5 height 2
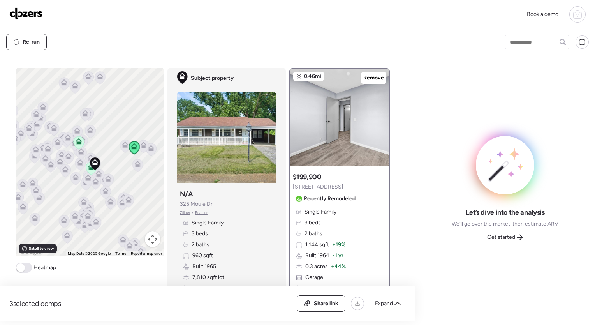
scroll to position [0, 0]
click at [77, 143] on icon at bounding box center [78, 143] width 5 height 2
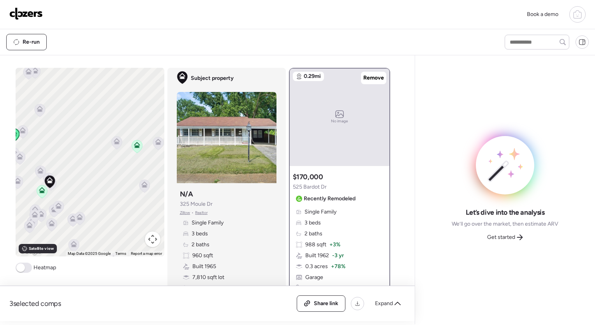
drag, startPoint x: 104, startPoint y: 174, endPoint x: 132, endPoint y: 165, distance: 29.7
click at [132, 165] on div "To activate drag with keyboard, press Alt + Enter. Once in keyboard drag state,…" at bounding box center [90, 162] width 149 height 188
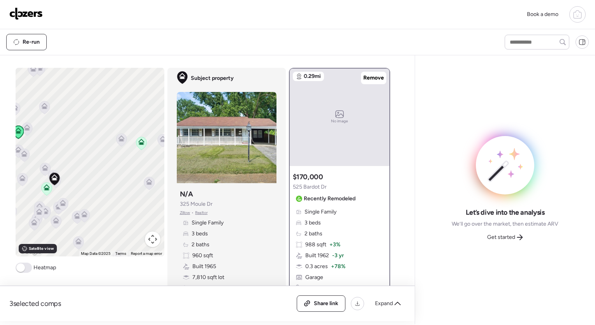
click at [139, 142] on icon at bounding box center [141, 143] width 5 height 2
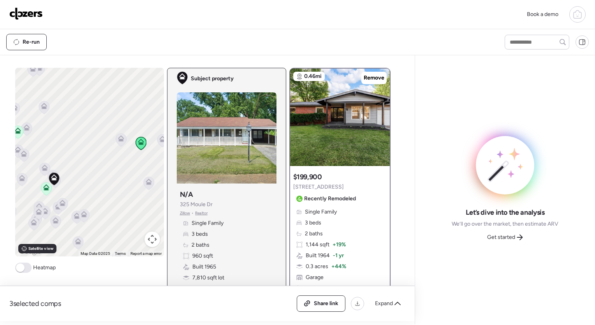
click at [50, 180] on icon at bounding box center [54, 178] width 11 height 13
click at [46, 191] on icon at bounding box center [46, 189] width 11 height 13
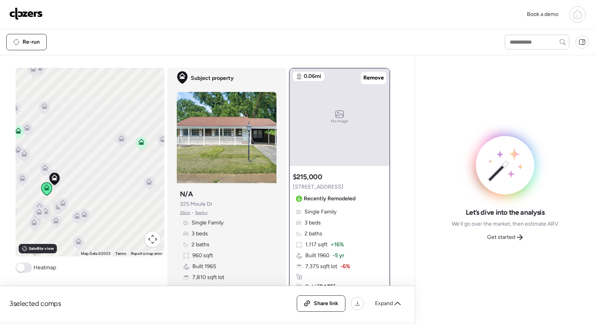
click at [42, 170] on icon at bounding box center [44, 169] width 5 height 2
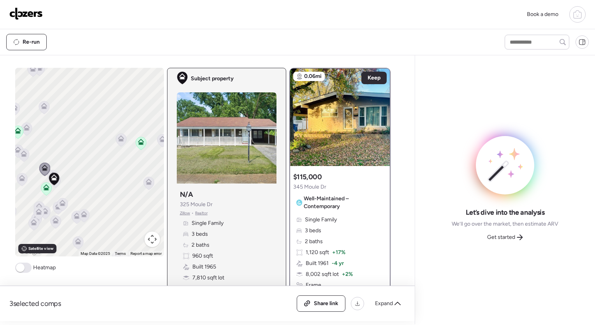
click at [48, 174] on icon at bounding box center [53, 178] width 11 height 13
click at [49, 175] on icon at bounding box center [54, 178] width 11 height 13
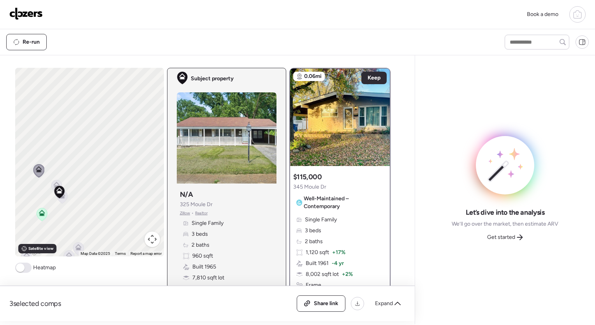
click at [53, 184] on icon at bounding box center [56, 184] width 6 height 6
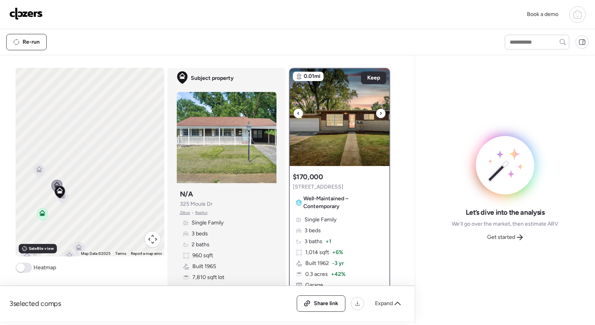
click at [289, 110] on icon at bounding box center [380, 113] width 3 height 9
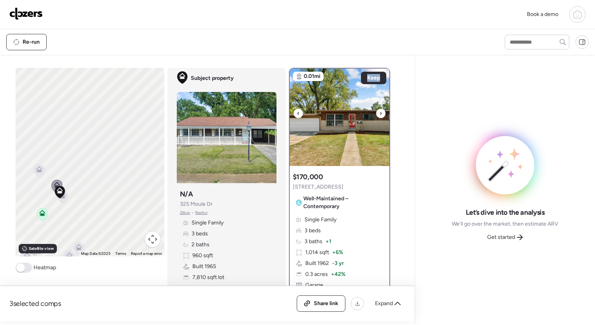
click at [289, 110] on icon at bounding box center [380, 113] width 3 height 9
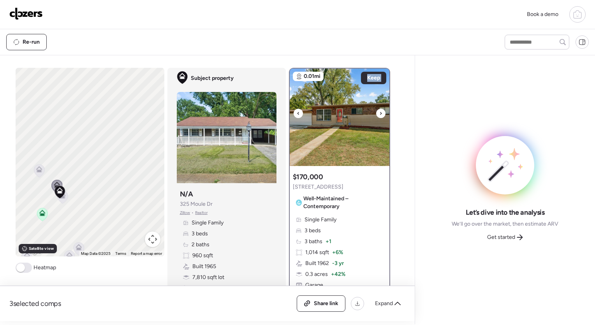
click at [289, 110] on icon at bounding box center [380, 113] width 3 height 9
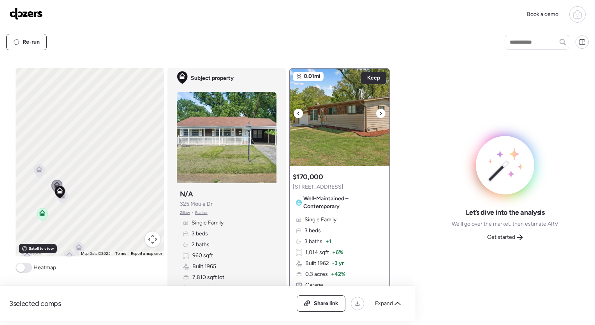
click at [289, 110] on icon at bounding box center [380, 113] width 3 height 9
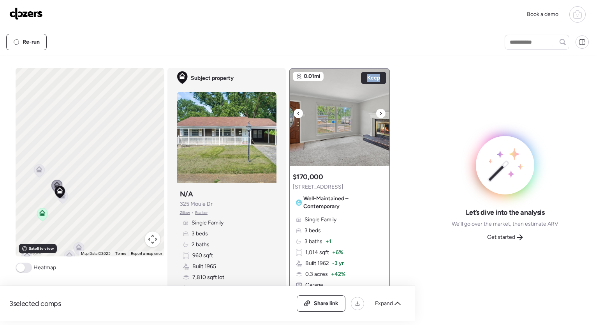
click at [289, 110] on icon at bounding box center [380, 113] width 3 height 9
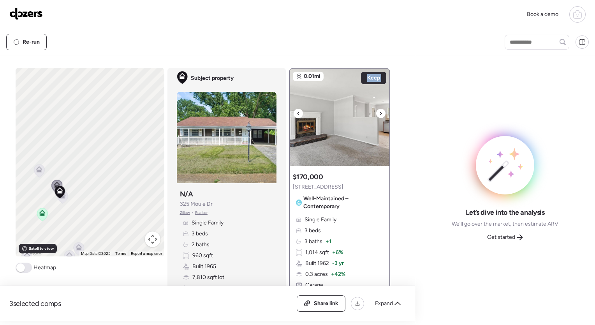
click at [289, 110] on icon at bounding box center [380, 113] width 3 height 9
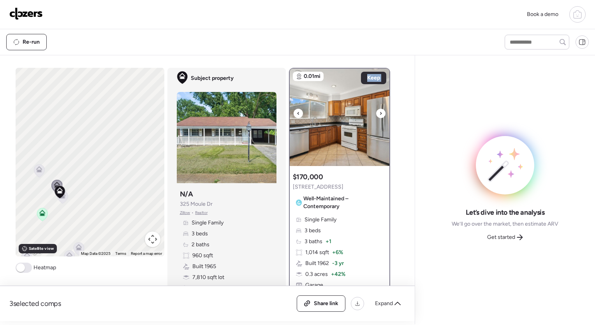
click at [289, 110] on icon at bounding box center [380, 113] width 3 height 9
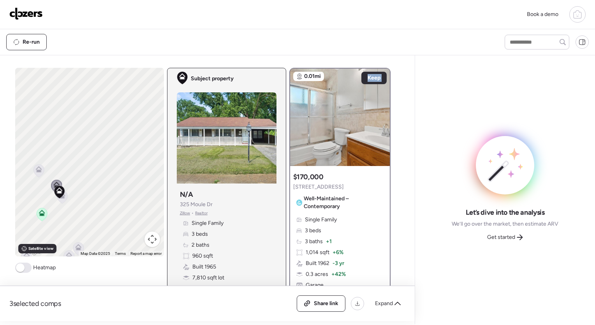
click at [60, 198] on icon at bounding box center [59, 191] width 11 height 13
click at [60, 202] on icon at bounding box center [62, 196] width 11 height 13
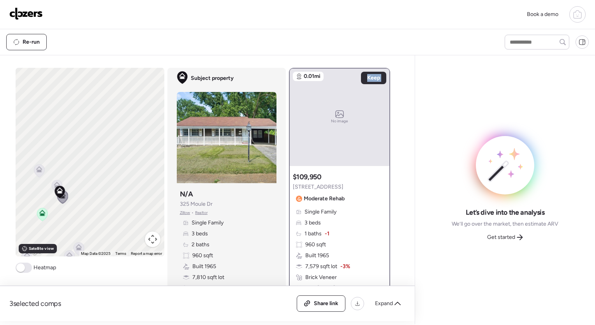
click at [60, 208] on div "To activate drag with keyboard, press Alt + Enter. Once in keyboard drag state,…" at bounding box center [90, 162] width 149 height 188
drag, startPoint x: 75, startPoint y: 134, endPoint x: 67, endPoint y: 85, distance: 49.3
click at [67, 85] on div "To activate drag with keyboard, press Alt + Enter. Once in keyboard drag state,…" at bounding box center [90, 162] width 149 height 188
drag, startPoint x: 76, startPoint y: 171, endPoint x: 79, endPoint y: 150, distance: 21.2
click at [79, 150] on div "To activate drag with keyboard, press Alt + Enter. Once in keyboard drag state,…" at bounding box center [90, 162] width 149 height 188
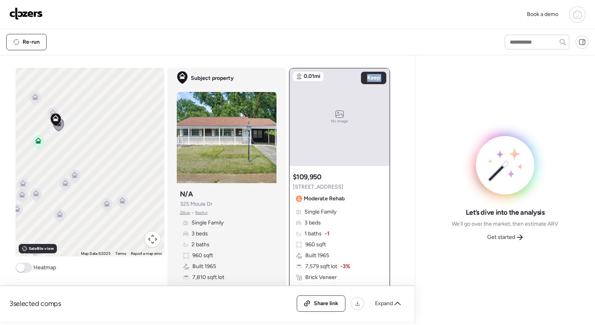
click at [71, 175] on icon at bounding box center [74, 175] width 6 height 6
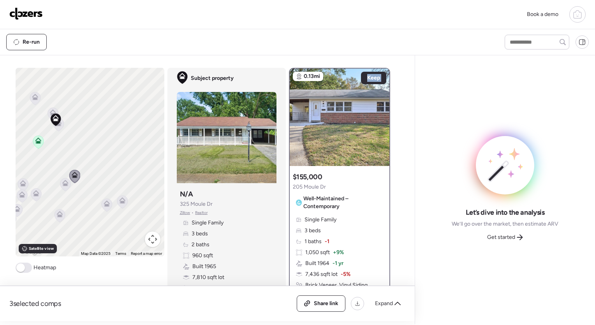
click at [62, 186] on icon at bounding box center [65, 183] width 6 height 6
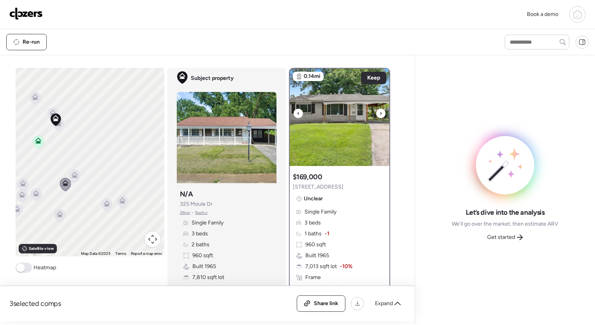
click at [289, 113] on div at bounding box center [380, 113] width 9 height 9
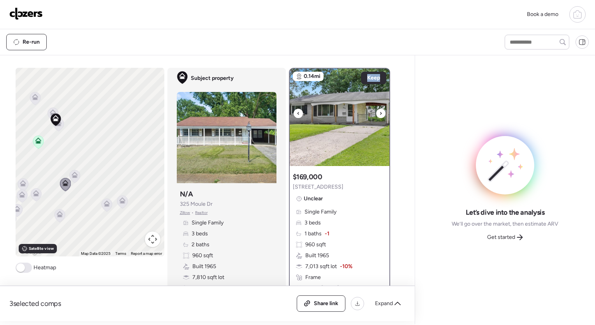
click at [289, 113] on div at bounding box center [380, 113] width 9 height 9
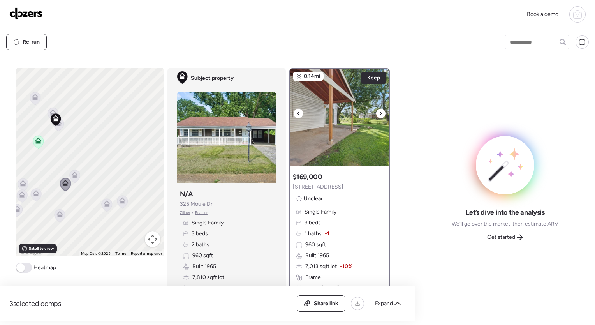
click at [289, 113] on div at bounding box center [380, 113] width 9 height 9
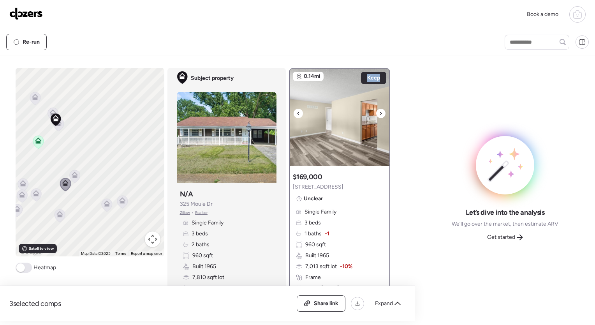
click at [289, 113] on div at bounding box center [380, 113] width 9 height 9
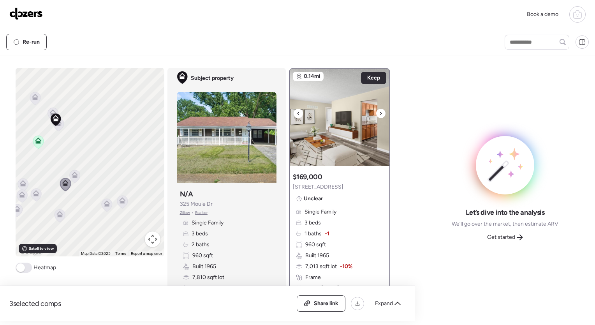
click at [289, 113] on div at bounding box center [380, 113] width 9 height 9
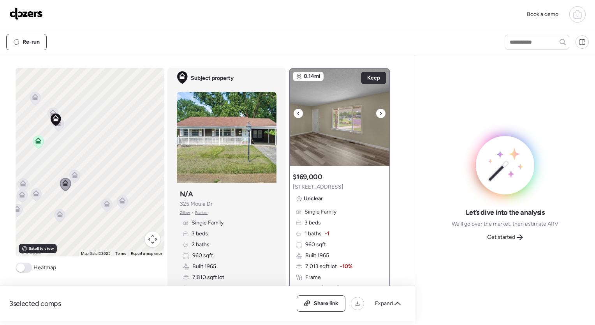
click at [289, 113] on div at bounding box center [380, 113] width 9 height 9
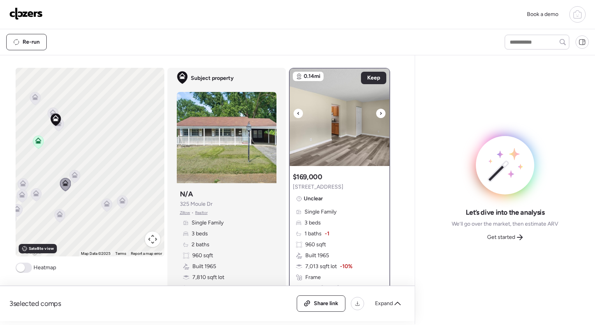
click at [289, 113] on div at bounding box center [380, 113] width 9 height 9
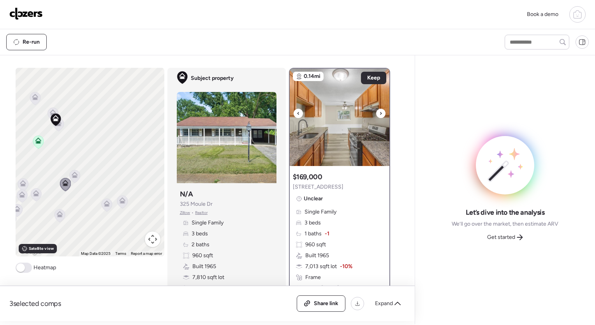
click at [289, 113] on div at bounding box center [380, 113] width 9 height 9
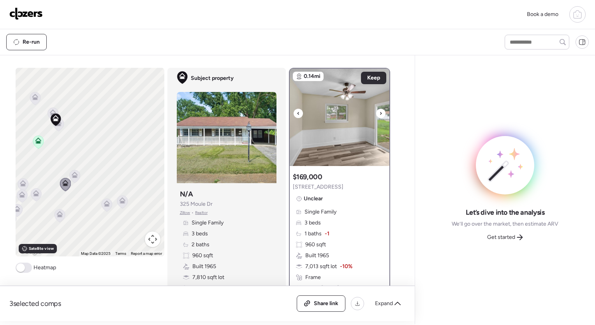
click at [289, 113] on div at bounding box center [380, 113] width 9 height 9
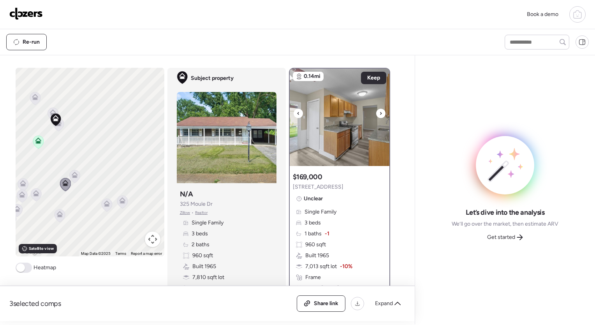
click at [289, 113] on div at bounding box center [380, 113] width 9 height 9
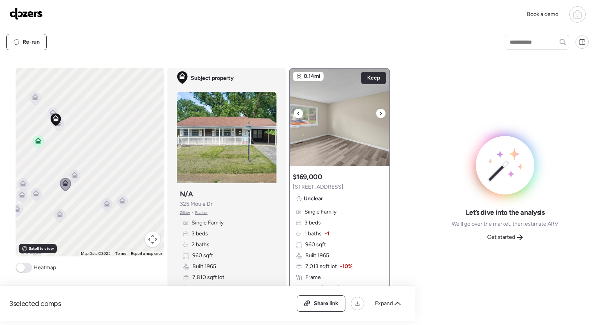
click at [289, 113] on div at bounding box center [380, 113] width 9 height 9
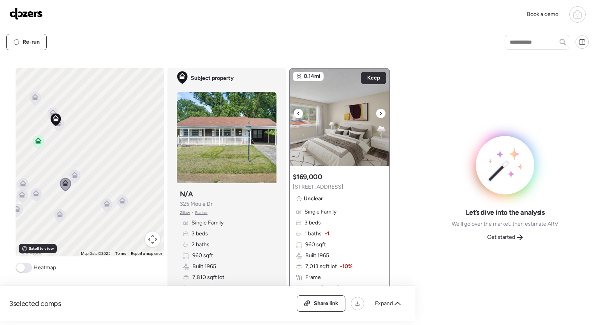
click at [289, 113] on div at bounding box center [380, 113] width 9 height 9
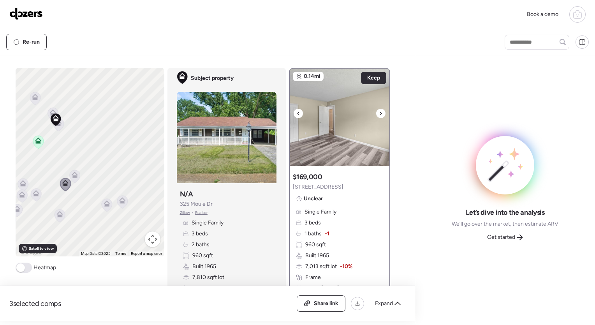
click at [289, 113] on div at bounding box center [380, 113] width 9 height 9
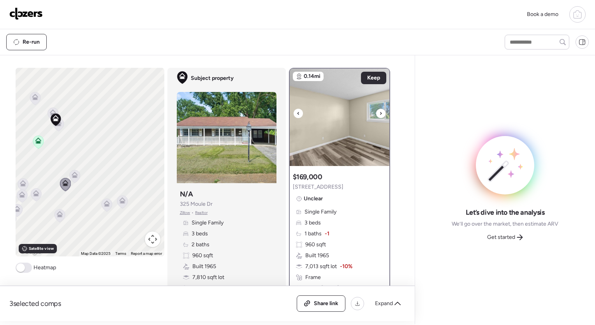
click at [289, 113] on div at bounding box center [380, 113] width 9 height 9
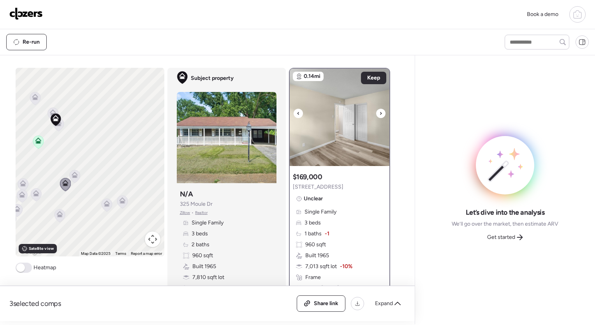
click at [289, 113] on div at bounding box center [380, 113] width 9 height 9
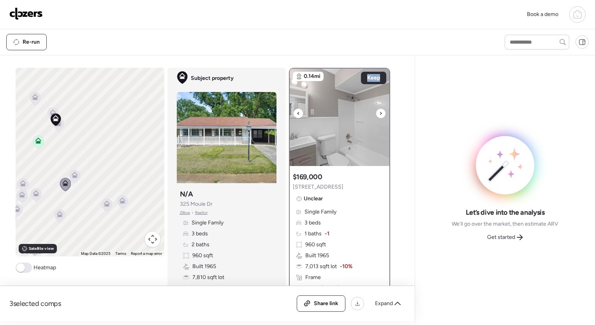
click at [289, 113] on div at bounding box center [380, 113] width 9 height 9
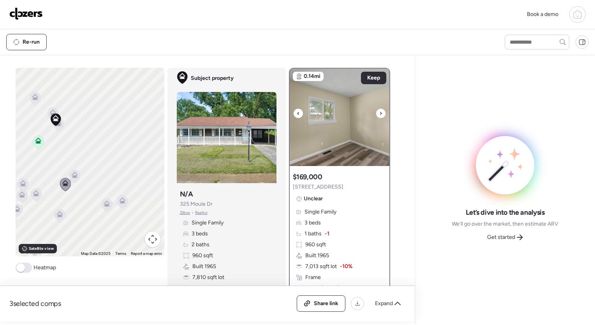
click at [289, 113] on div at bounding box center [380, 113] width 9 height 9
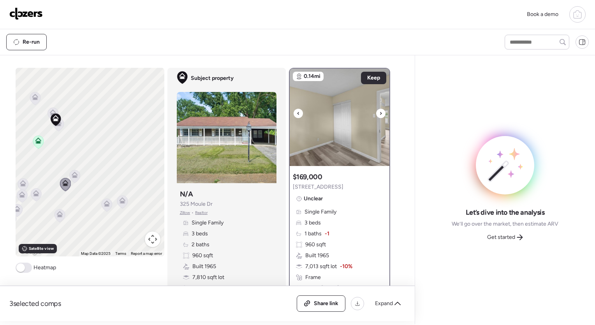
click at [289, 113] on div at bounding box center [380, 113] width 9 height 9
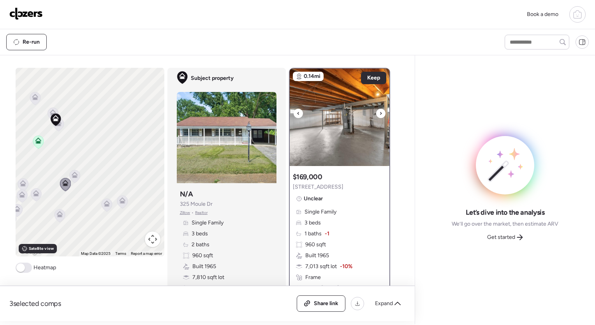
click at [289, 113] on div at bounding box center [380, 113] width 9 height 9
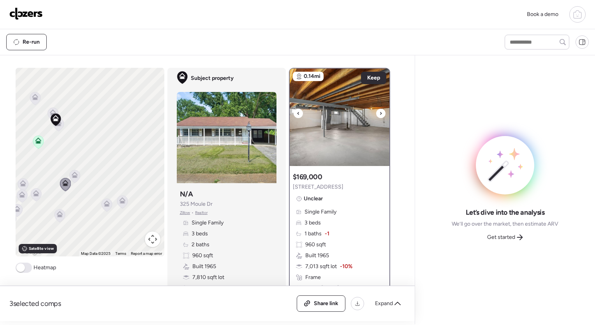
click at [289, 113] on div at bounding box center [380, 113] width 9 height 9
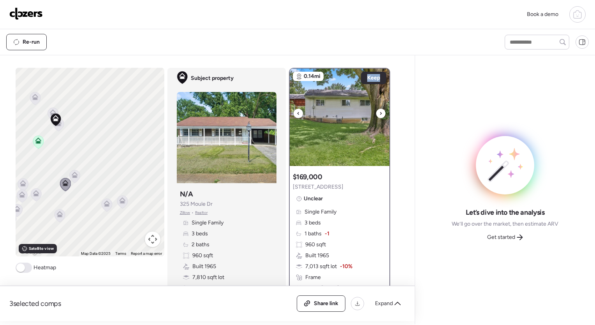
click at [289, 113] on div at bounding box center [380, 113] width 9 height 9
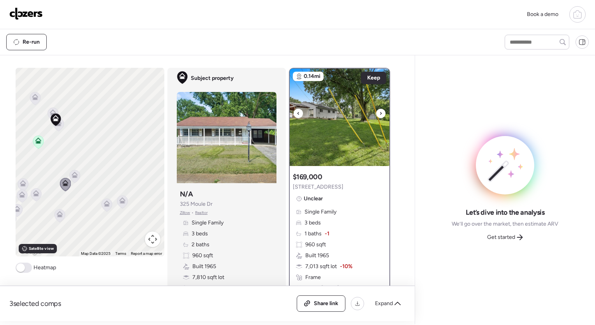
click at [289, 113] on div at bounding box center [380, 113] width 9 height 9
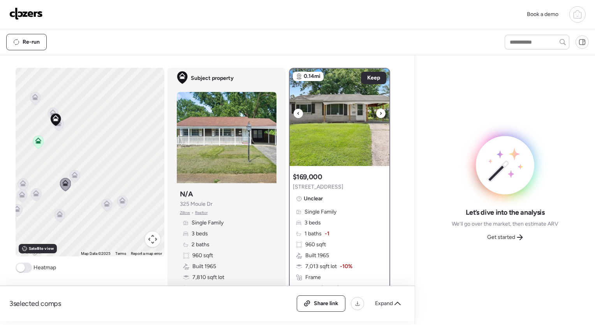
click at [289, 113] on div at bounding box center [380, 113] width 9 height 9
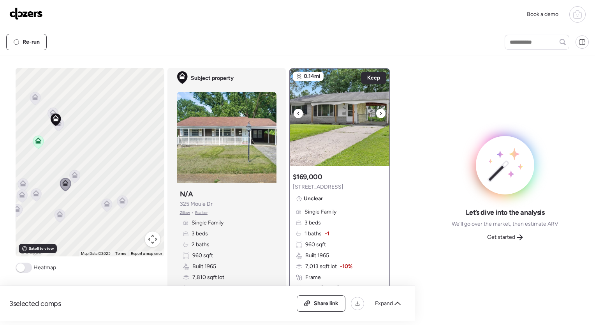
click at [289, 113] on div at bounding box center [380, 113] width 9 height 9
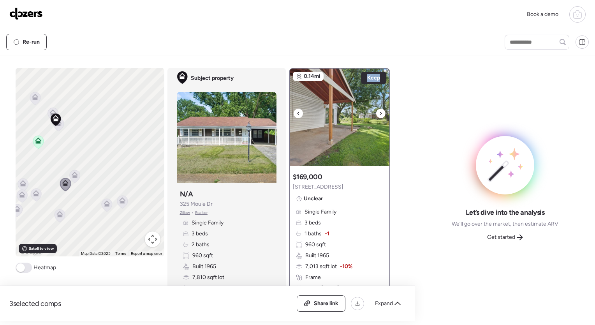
click at [289, 113] on div at bounding box center [380, 113] width 9 height 9
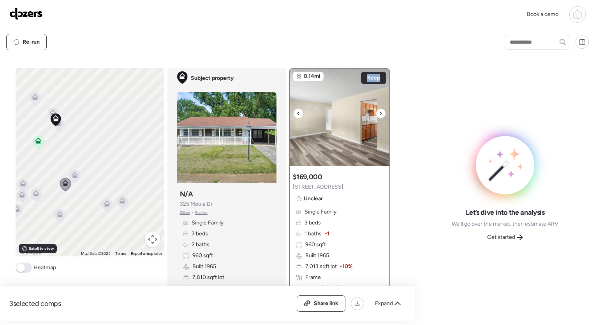
click at [289, 113] on div at bounding box center [380, 113] width 9 height 9
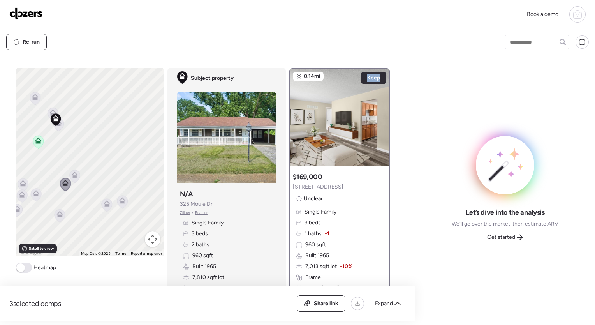
click at [33, 191] on icon at bounding box center [36, 193] width 6 height 6
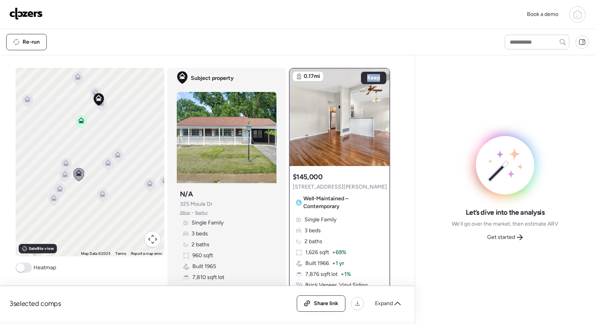
drag, startPoint x: 34, startPoint y: 168, endPoint x: 84, endPoint y: 144, distance: 55.2
click at [84, 144] on div "To activate drag with keyboard, press Alt + Enter. Once in keyboard drag state,…" at bounding box center [90, 162] width 149 height 188
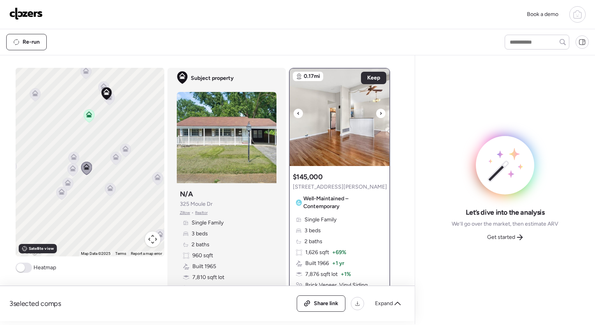
click at [289, 114] on div at bounding box center [298, 113] width 9 height 9
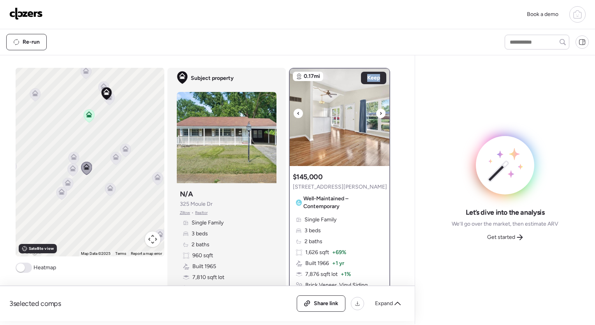
click at [289, 114] on div at bounding box center [298, 113] width 9 height 9
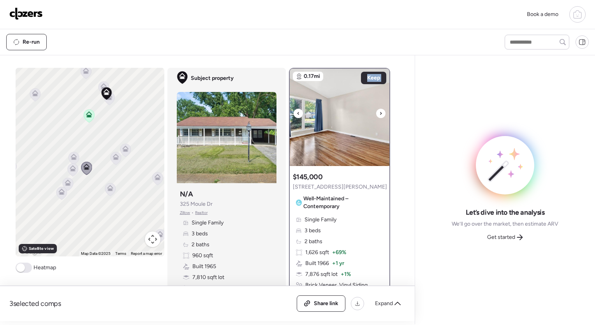
click at [289, 114] on div at bounding box center [298, 113] width 9 height 9
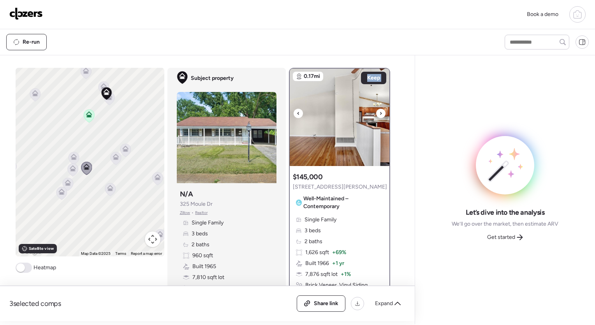
click at [289, 114] on div at bounding box center [298, 113] width 9 height 9
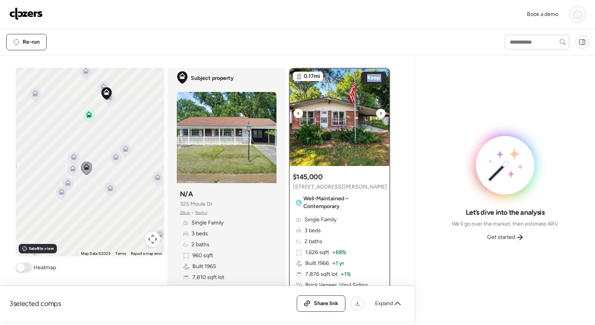
click at [289, 114] on div at bounding box center [298, 113] width 9 height 9
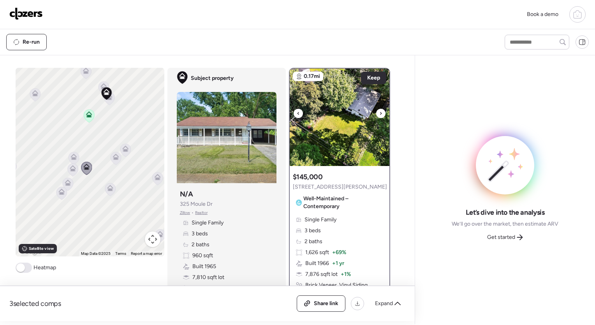
click at [289, 114] on div at bounding box center [298, 113] width 9 height 9
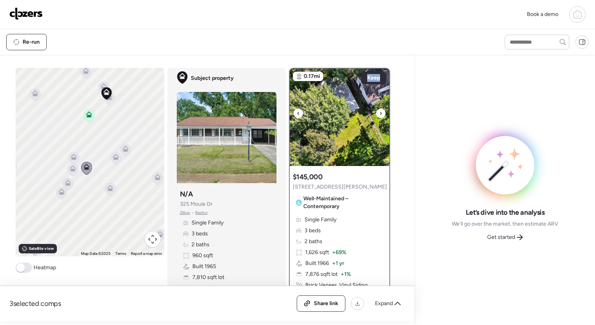
click at [289, 114] on div at bounding box center [298, 113] width 9 height 9
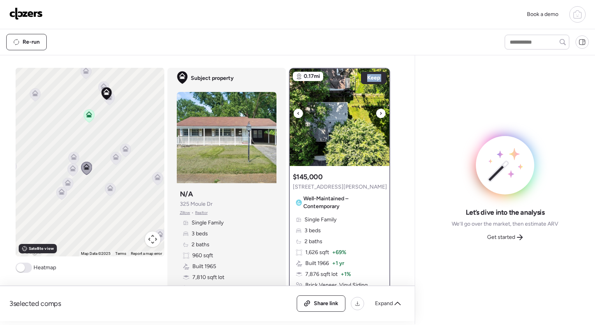
click at [289, 114] on div at bounding box center [298, 113] width 9 height 9
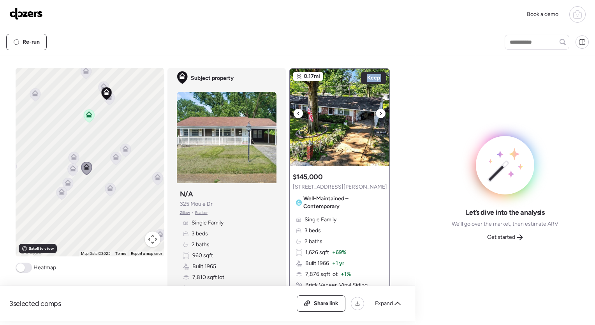
click at [289, 114] on div at bounding box center [298, 113] width 9 height 9
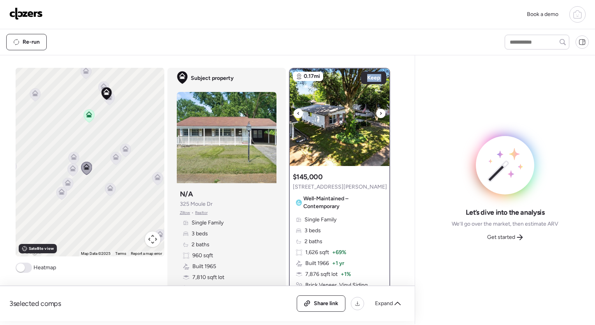
click at [289, 114] on div at bounding box center [298, 113] width 9 height 9
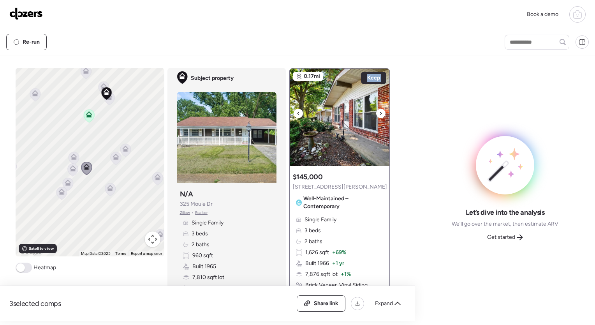
click at [289, 114] on div at bounding box center [298, 113] width 9 height 9
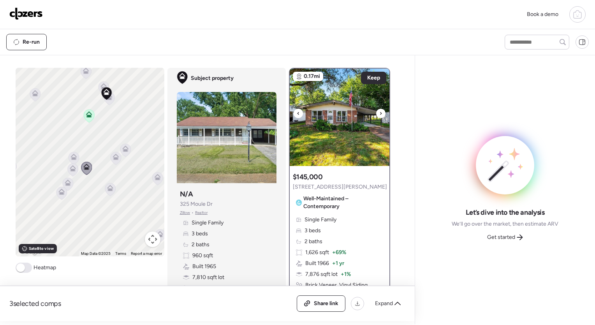
click at [289, 114] on div at bounding box center [298, 113] width 9 height 9
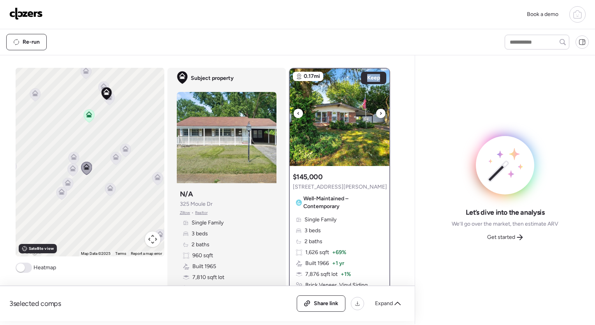
click at [289, 114] on div at bounding box center [298, 113] width 9 height 9
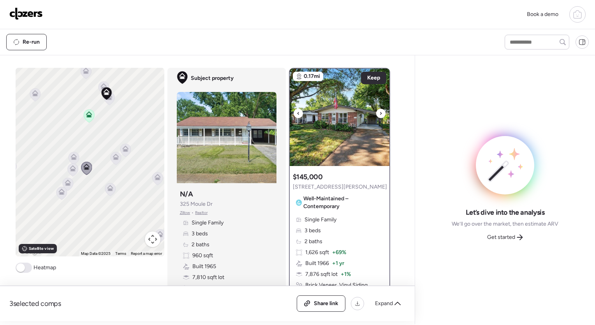
click at [289, 114] on div at bounding box center [298, 113] width 9 height 9
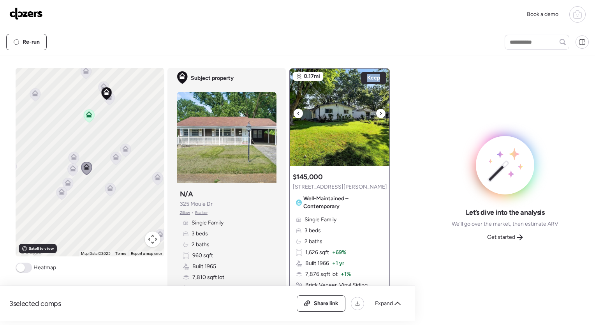
click at [289, 114] on div at bounding box center [298, 113] width 9 height 9
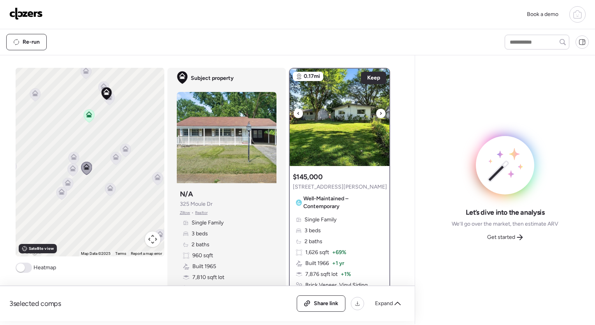
click at [289, 114] on div at bounding box center [298, 113] width 9 height 9
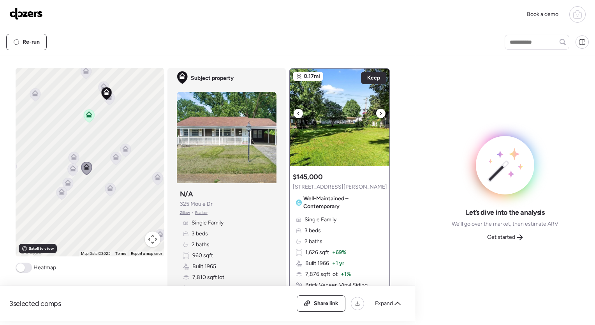
click at [289, 114] on div at bounding box center [298, 113] width 9 height 9
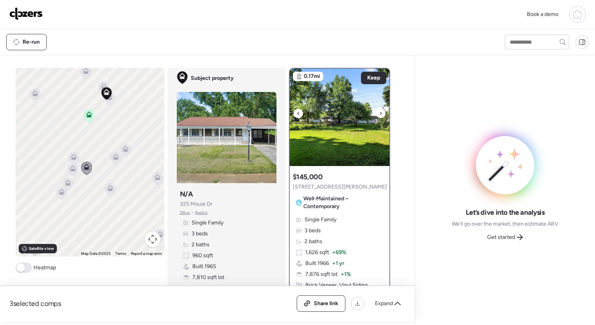
click at [289, 114] on div at bounding box center [298, 113] width 9 height 9
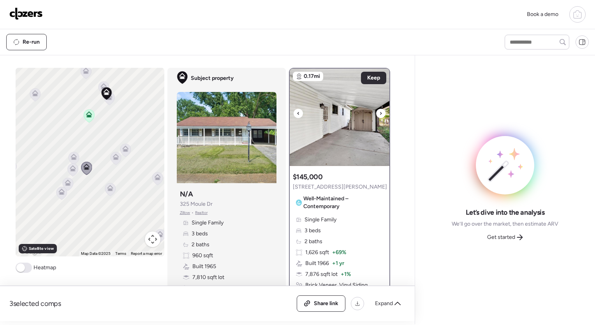
click at [289, 114] on div at bounding box center [298, 113] width 9 height 9
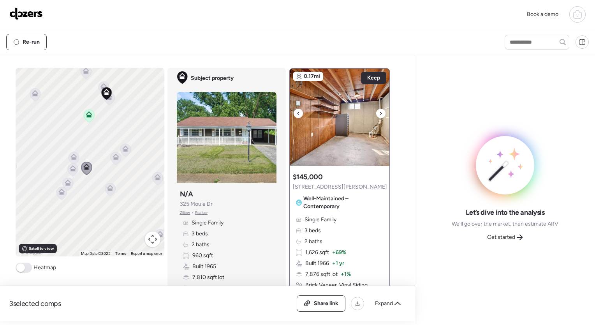
click at [289, 114] on div at bounding box center [298, 113] width 9 height 9
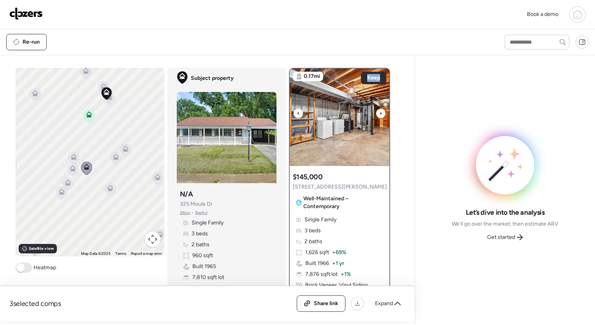
click at [289, 114] on div at bounding box center [298, 113] width 9 height 9
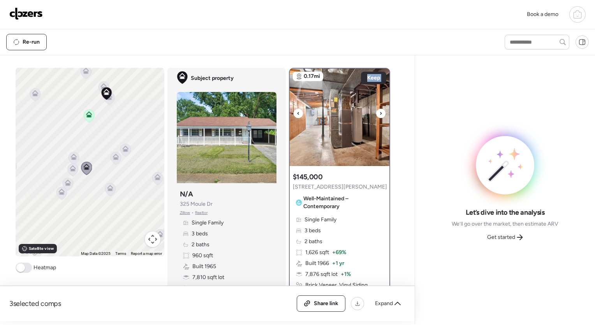
click at [289, 114] on div at bounding box center [298, 113] width 9 height 9
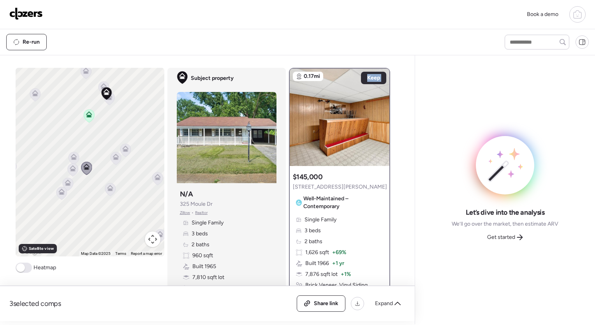
click at [72, 157] on icon at bounding box center [73, 158] width 5 height 2
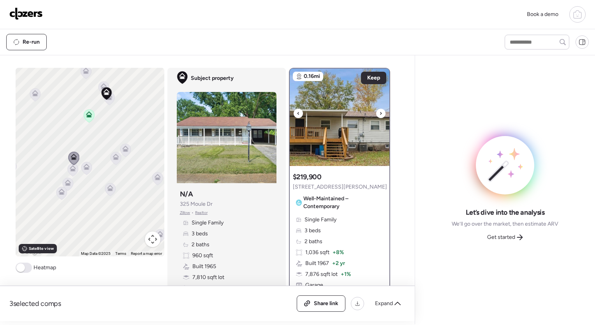
click at [289, 111] on icon at bounding box center [380, 113] width 3 height 9
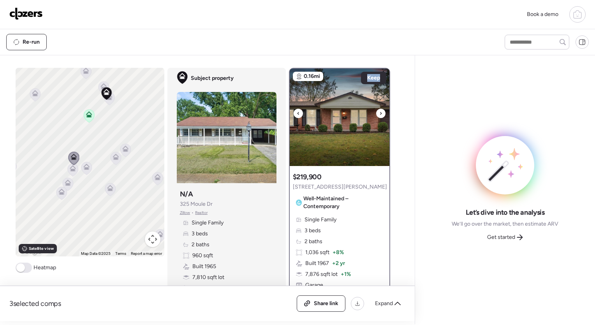
click at [289, 111] on icon at bounding box center [380, 113] width 3 height 9
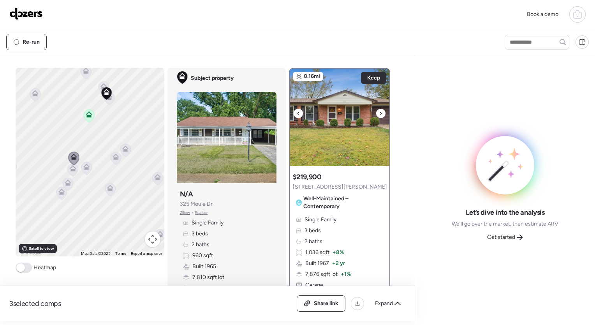
click at [289, 111] on icon at bounding box center [380, 113] width 3 height 9
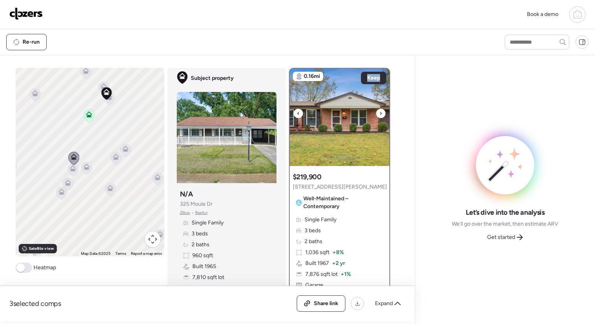
click at [289, 111] on icon at bounding box center [380, 113] width 3 height 9
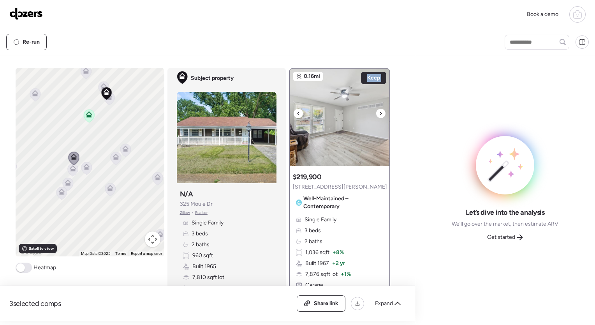
click at [289, 111] on icon at bounding box center [380, 113] width 3 height 9
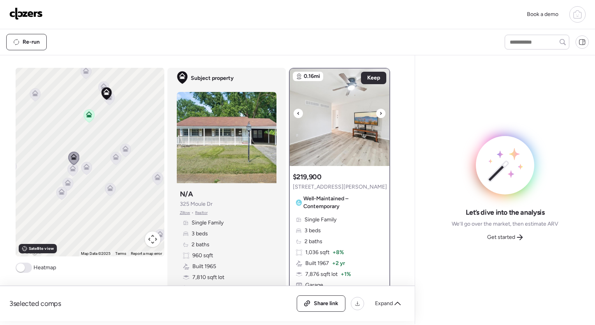
click at [289, 111] on icon at bounding box center [380, 113] width 3 height 9
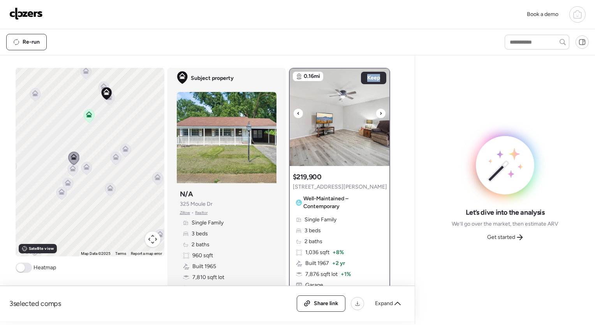
click at [289, 111] on icon at bounding box center [380, 113] width 3 height 9
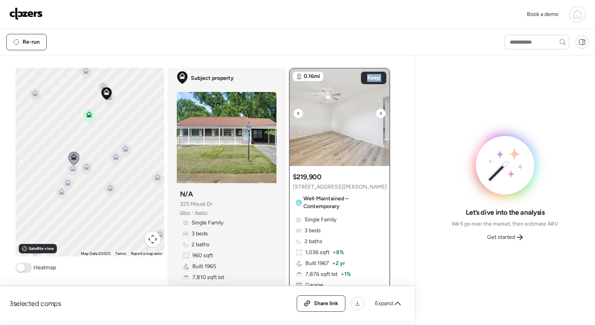
click at [289, 111] on icon at bounding box center [380, 113] width 3 height 9
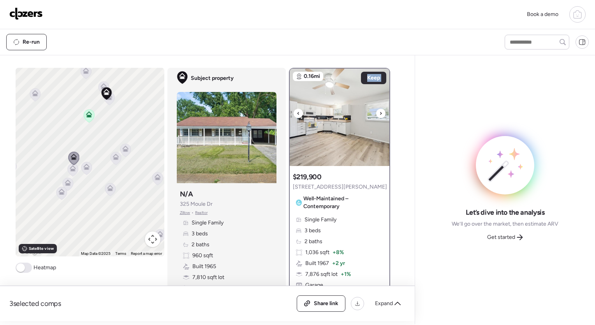
click at [289, 111] on icon at bounding box center [380, 113] width 3 height 9
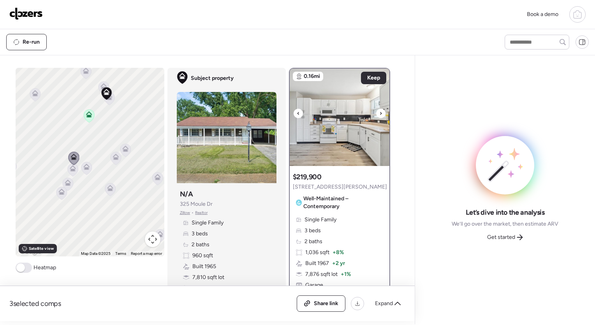
click at [289, 111] on icon at bounding box center [380, 113] width 3 height 9
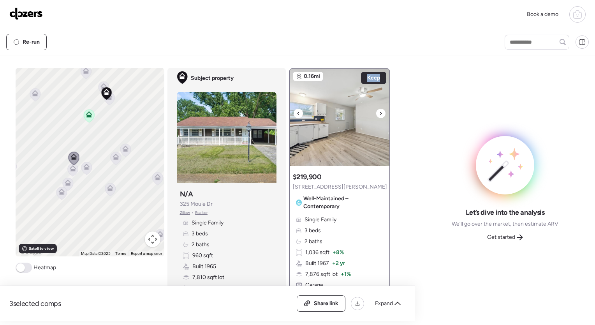
click at [289, 111] on icon at bounding box center [380, 113] width 3 height 9
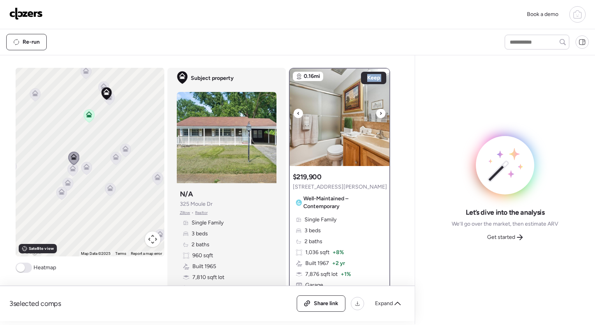
click at [289, 111] on icon at bounding box center [380, 113] width 3 height 9
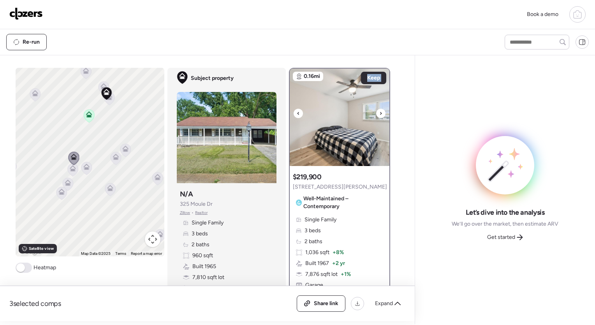
click at [289, 111] on icon at bounding box center [380, 113] width 3 height 9
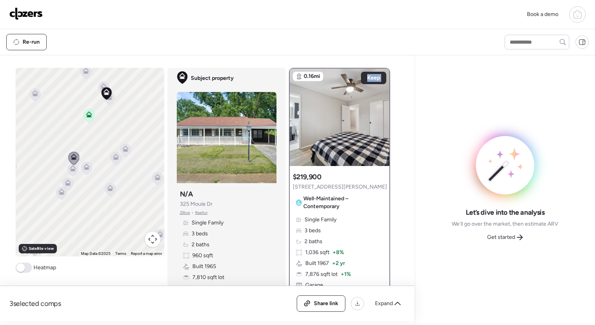
click at [70, 171] on icon at bounding box center [72, 170] width 5 height 2
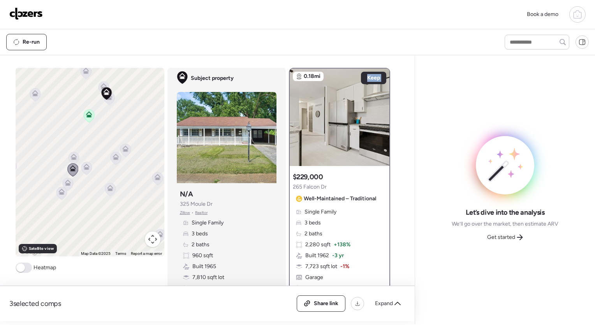
click at [65, 183] on icon at bounding box center [67, 184] width 5 height 2
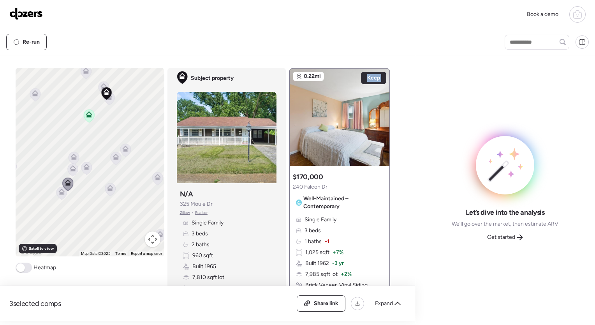
click at [56, 190] on icon at bounding box center [61, 193] width 11 height 13
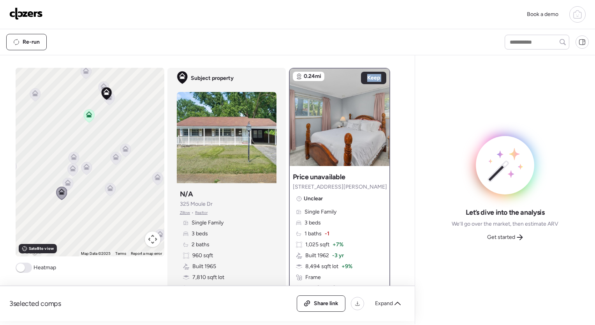
click at [71, 158] on icon at bounding box center [73, 158] width 5 height 2
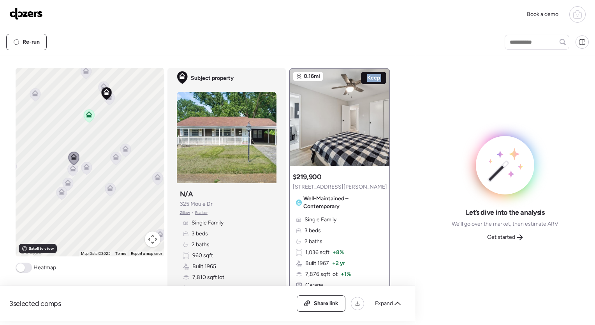
click at [289, 74] on span "Keep" at bounding box center [373, 78] width 13 height 8
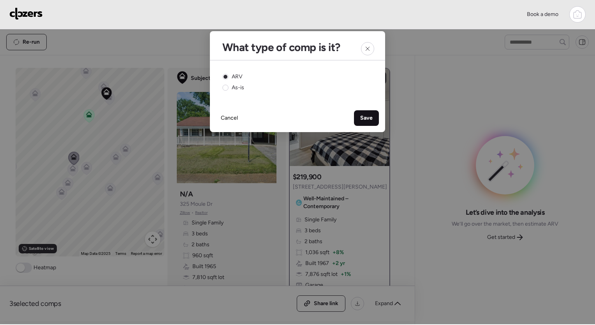
click at [289, 116] on span "Save" at bounding box center [366, 118] width 12 height 8
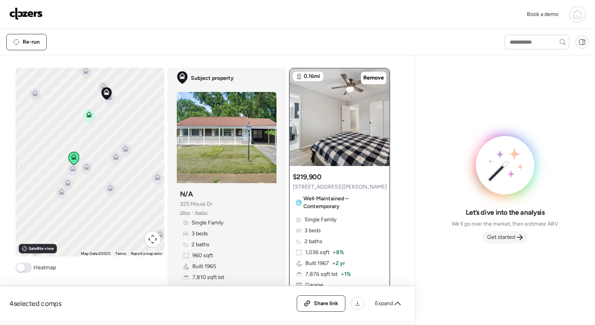
click at [289, 239] on span "Get started" at bounding box center [501, 237] width 28 height 8
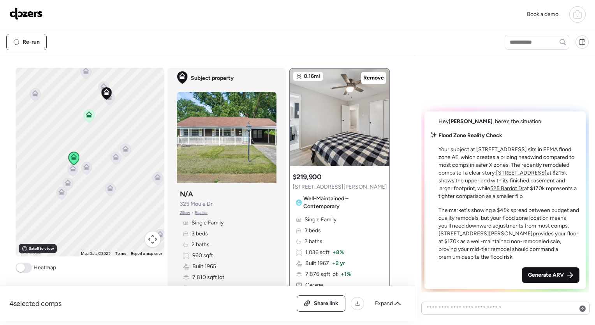
click at [289, 276] on span "Generate ARV" at bounding box center [546, 275] width 36 height 8
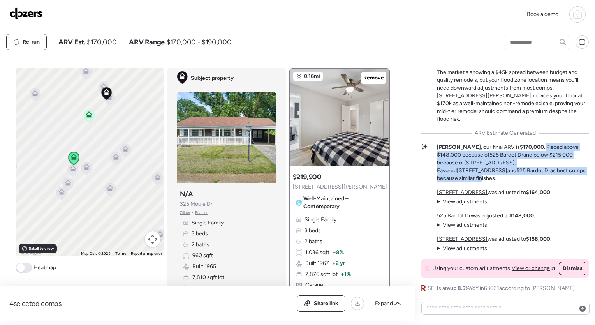
drag, startPoint x: 526, startPoint y: 153, endPoint x: 522, endPoint y: 172, distance: 19.5
click at [289, 172] on p "[PERSON_NAME] , our final ARV is $170,000 . Placed above $148,000 because of [S…" at bounding box center [513, 162] width 152 height 39
drag, startPoint x: 522, startPoint y: 172, endPoint x: 511, endPoint y: 176, distance: 11.6
click at [289, 176] on p "[PERSON_NAME] , our final ARV is $170,000 . Placed above $148,000 because of [S…" at bounding box center [513, 162] width 152 height 39
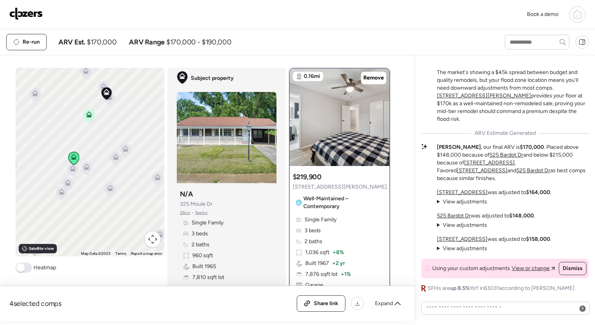
click at [289, 198] on span "View adjustments" at bounding box center [465, 201] width 44 height 7
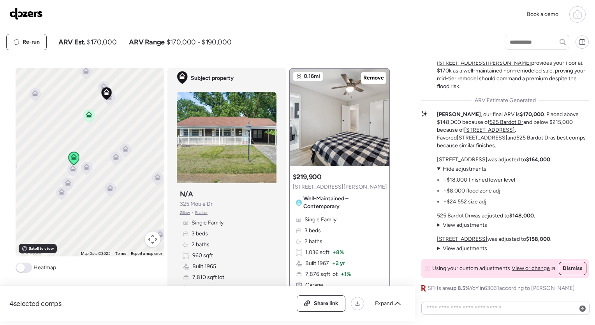
click at [289, 222] on span "View adjustments" at bounding box center [465, 225] width 44 height 7
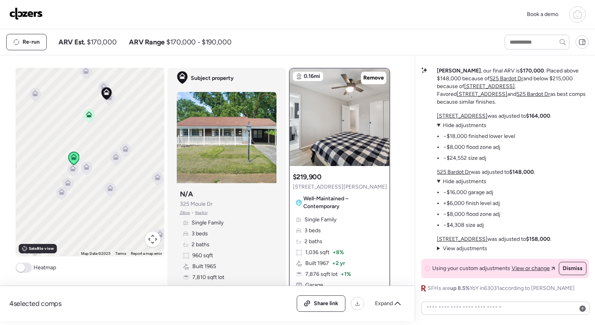
click at [289, 247] on span "View adjustments" at bounding box center [465, 248] width 44 height 7
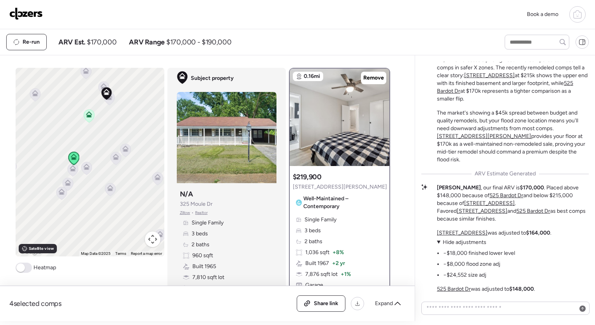
scroll to position [-174, 0]
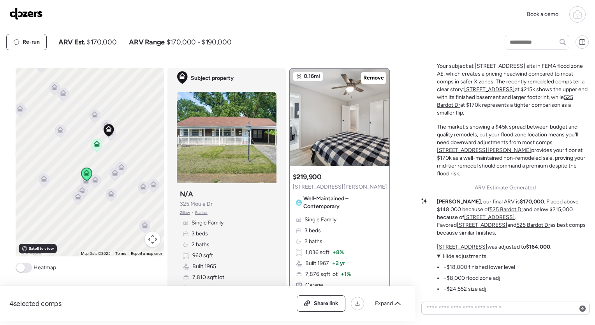
drag, startPoint x: 127, startPoint y: 118, endPoint x: 121, endPoint y: 157, distance: 39.4
click at [121, 157] on div "To activate drag with keyboard, press Alt + Enter. Once in keyboard drag state,…" at bounding box center [90, 162] width 149 height 188
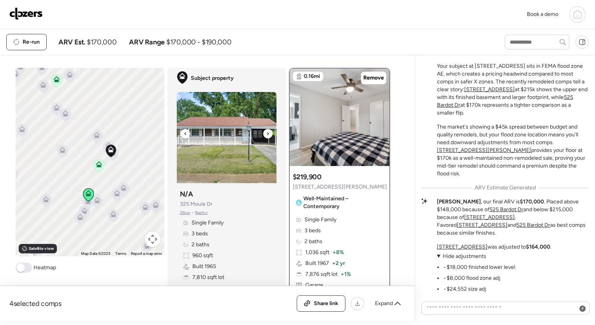
click at [266, 135] on icon at bounding box center [267, 133] width 3 height 9
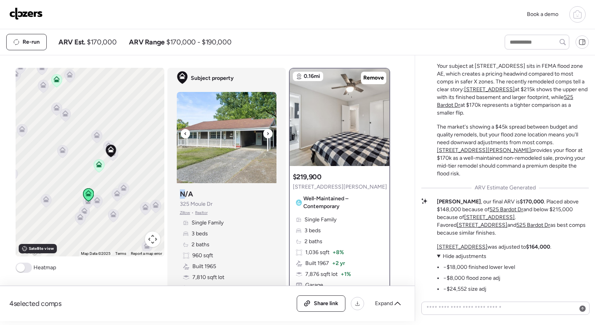
click at [266, 135] on icon at bounding box center [267, 133] width 3 height 9
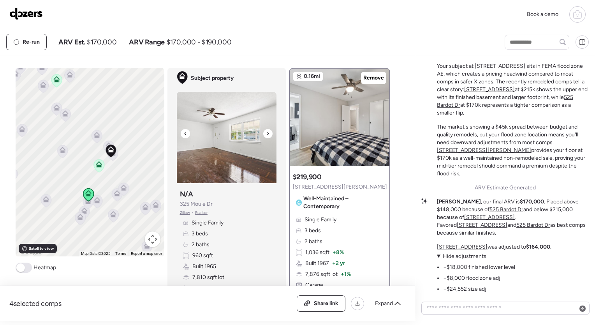
click at [263, 135] on div at bounding box center [267, 133] width 9 height 9
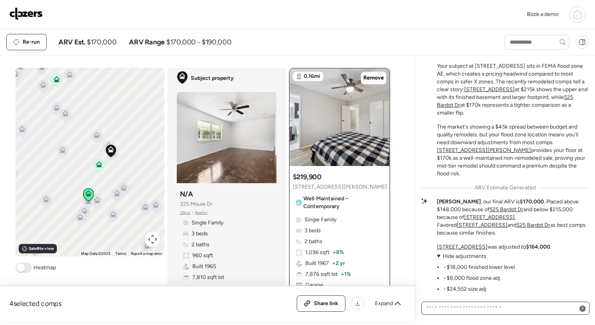
click at [289, 307] on textarea at bounding box center [505, 308] width 161 height 11
type textarea "**********"
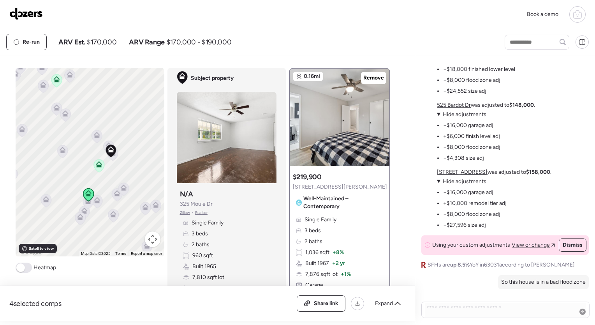
scroll to position [0, 0]
